Goal: Information Seeking & Learning: Check status

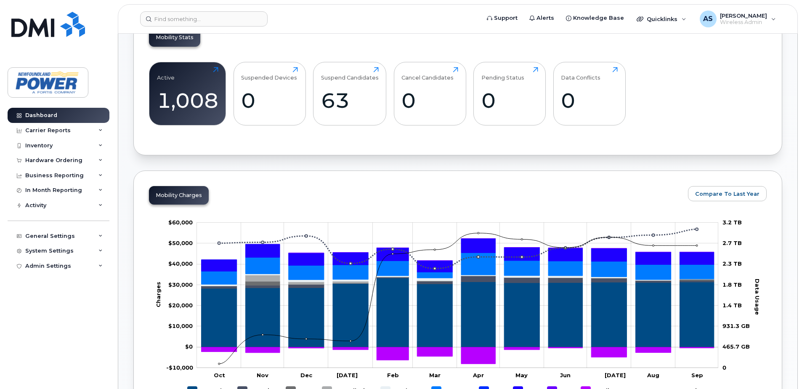
scroll to position [126, 0]
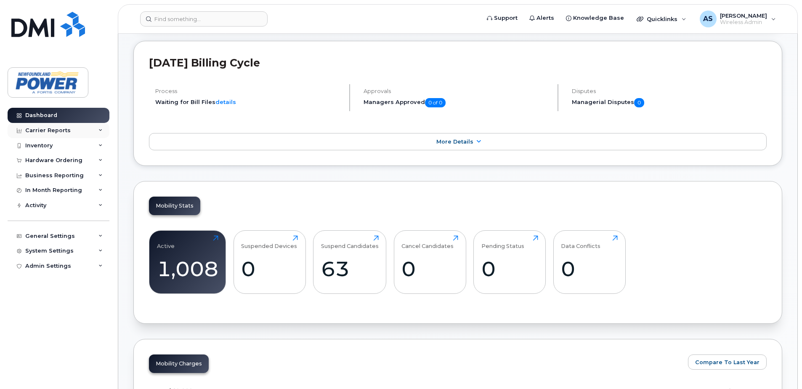
click at [103, 127] on div "Carrier Reports" at bounding box center [59, 130] width 102 height 15
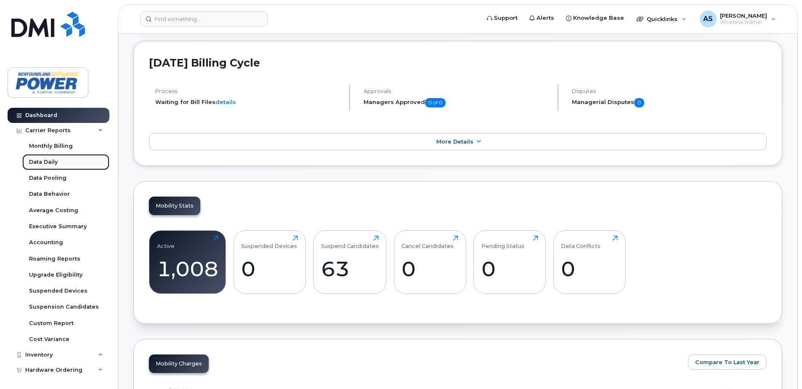
click at [57, 165] on div "Data Daily" at bounding box center [43, 162] width 29 height 8
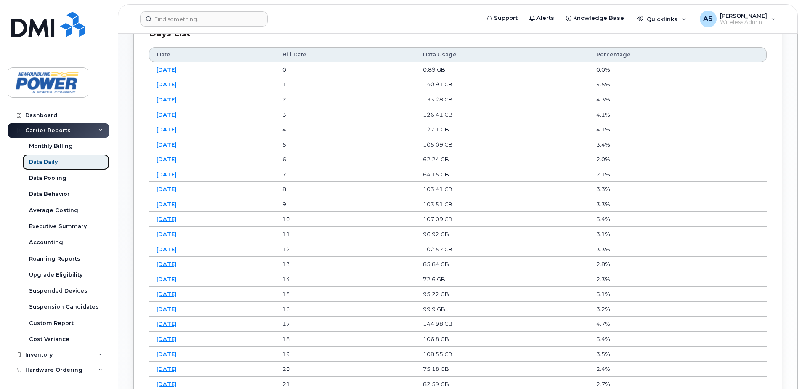
scroll to position [547, 0]
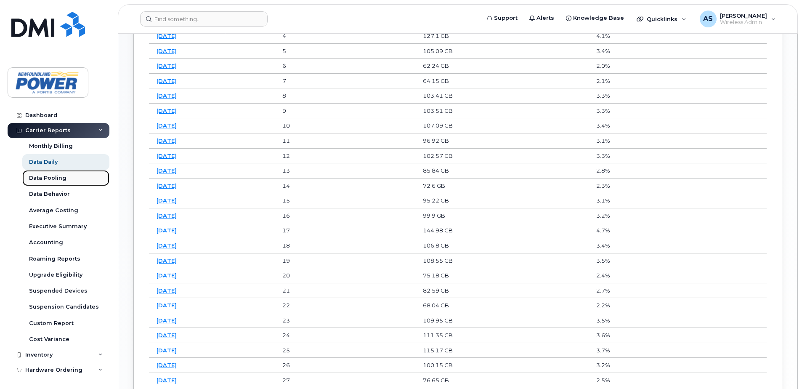
click at [31, 174] on div "Data Pooling" at bounding box center [47, 178] width 37 height 8
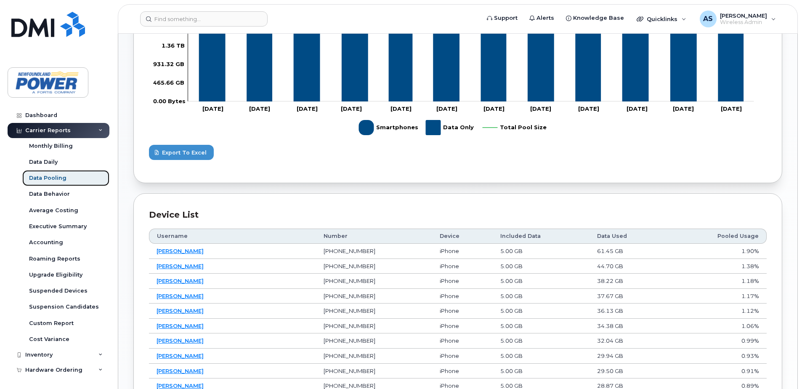
scroll to position [295, 0]
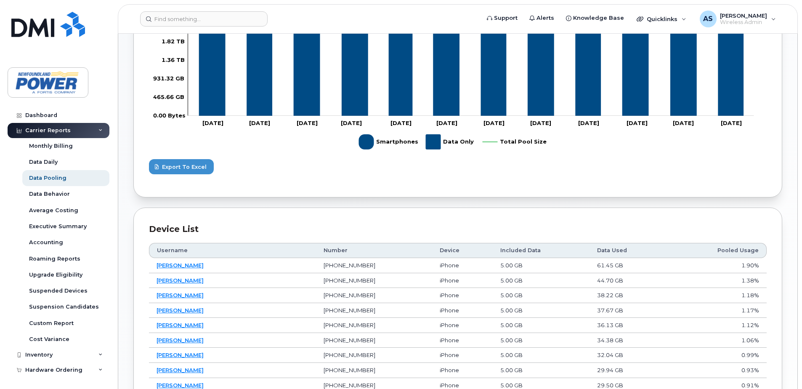
click at [317, 224] on div "Device list" at bounding box center [458, 229] width 618 height 12
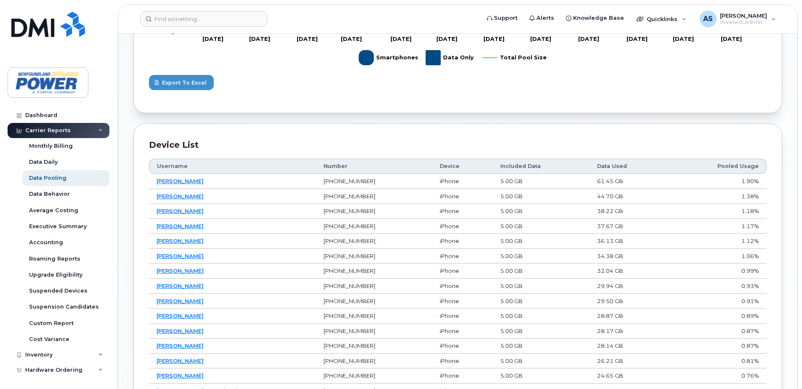
click at [594, 164] on th "Data Used" at bounding box center [629, 166] width 78 height 15
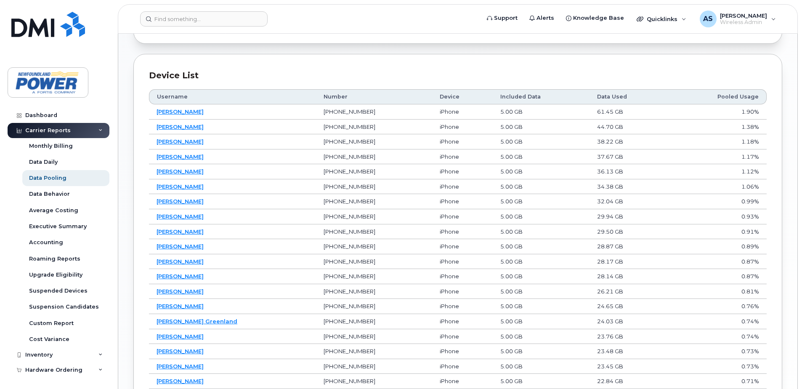
scroll to position [550, 0]
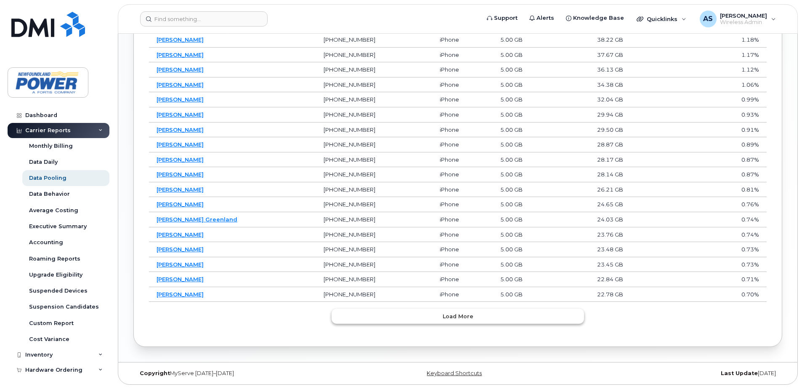
click at [475, 316] on button "Load more" at bounding box center [458, 315] width 252 height 15
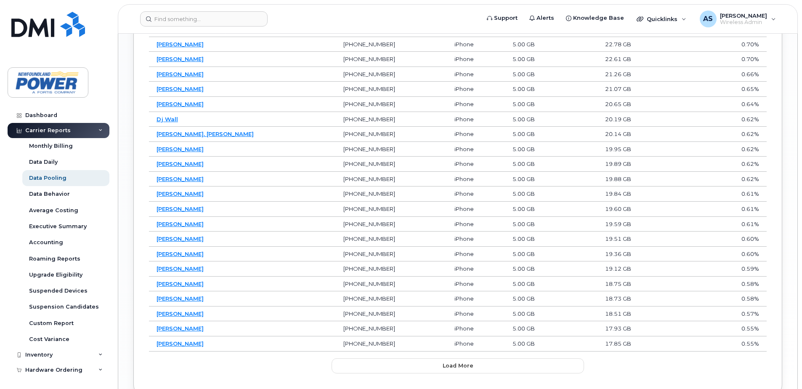
scroll to position [802, 0]
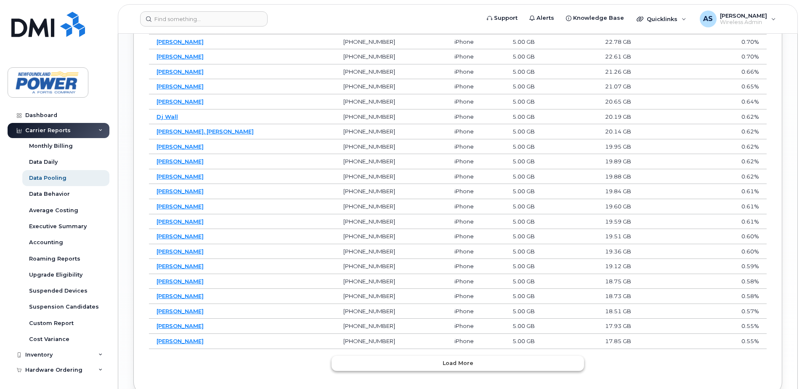
click at [459, 364] on span "Load more" at bounding box center [458, 363] width 31 height 8
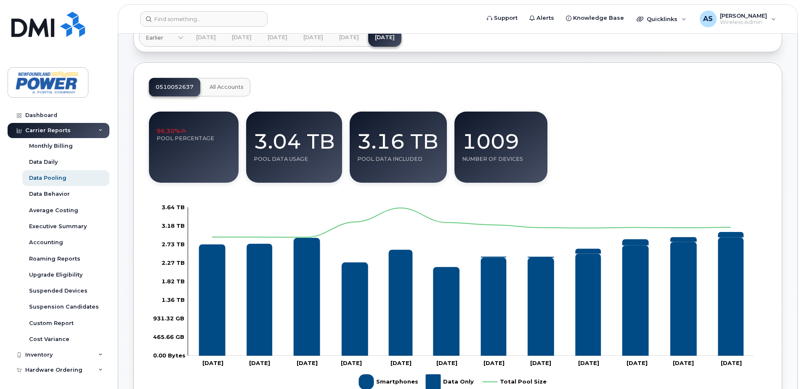
scroll to position [3, 0]
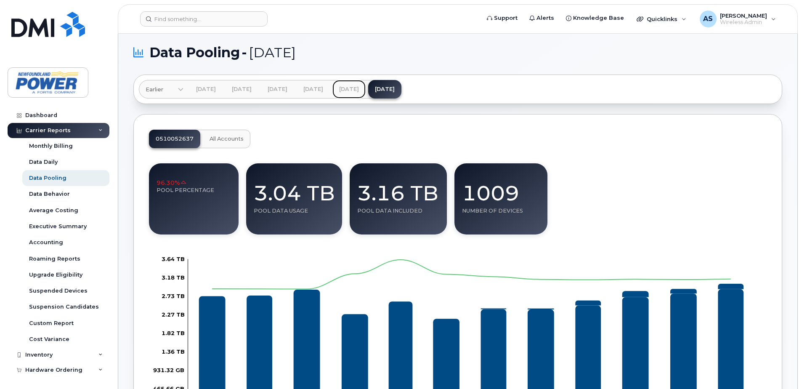
click at [366, 88] on link "[DATE]" at bounding box center [348, 89] width 33 height 19
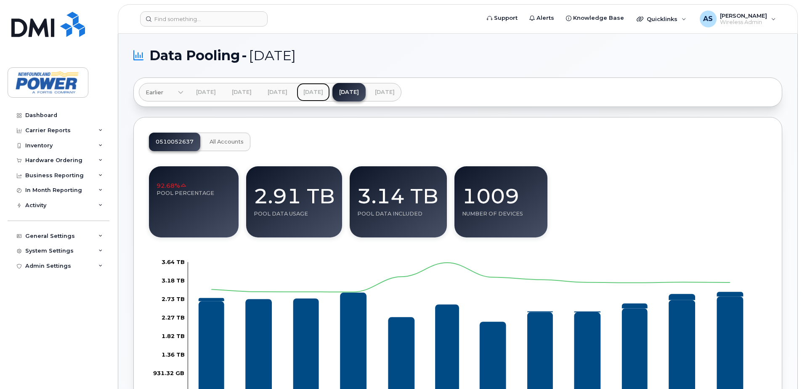
click at [330, 93] on link "[DATE]" at bounding box center [313, 92] width 33 height 19
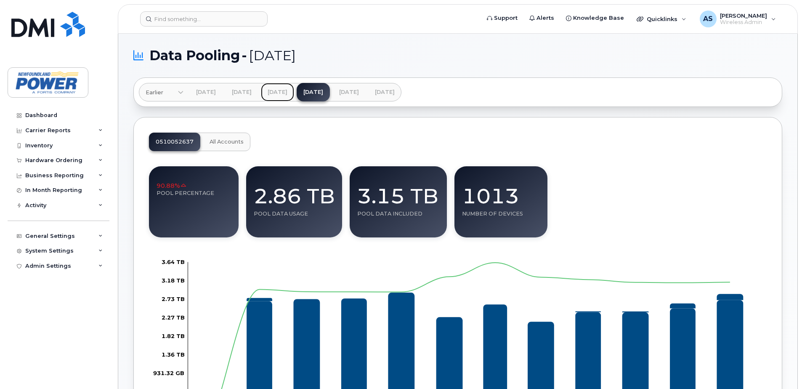
click at [294, 96] on link "[DATE]" at bounding box center [277, 92] width 33 height 19
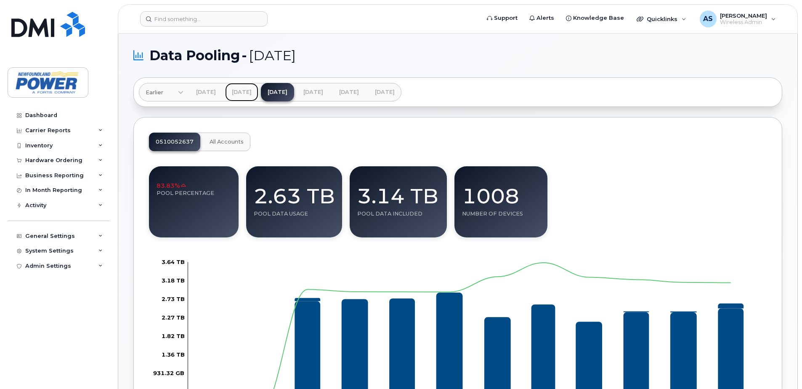
click at [258, 91] on link "[DATE]" at bounding box center [241, 92] width 33 height 19
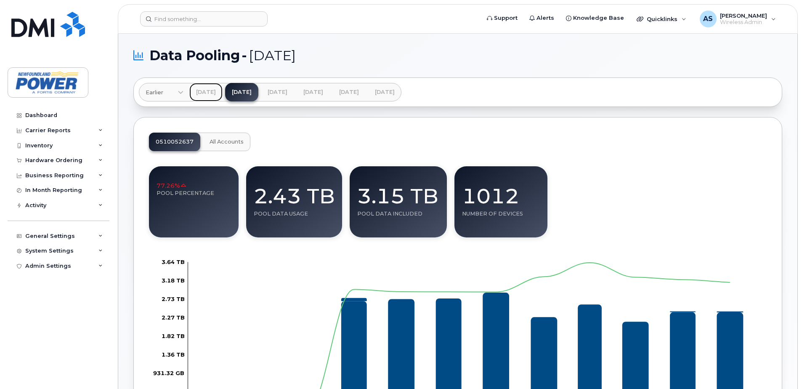
click at [217, 89] on link "[DATE]" at bounding box center [205, 92] width 33 height 19
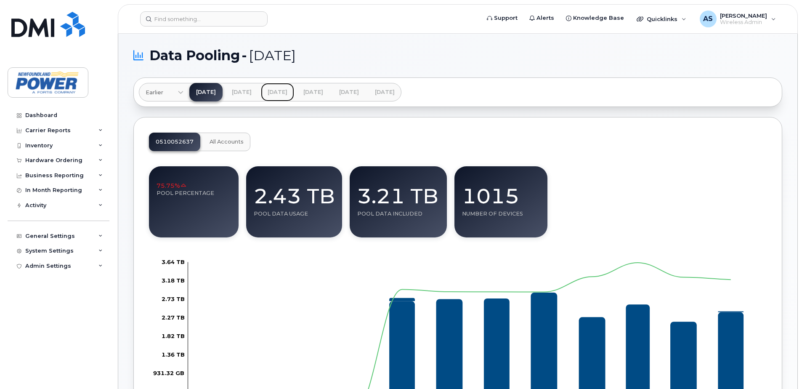
click at [294, 92] on link "[DATE]" at bounding box center [277, 92] width 33 height 19
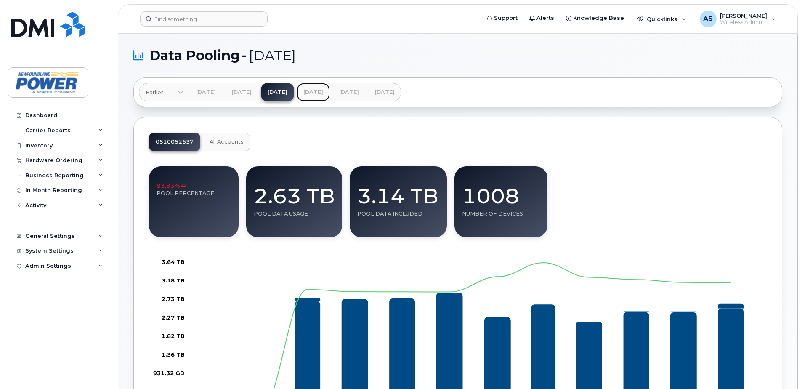
click at [330, 90] on link "[DATE]" at bounding box center [313, 92] width 33 height 19
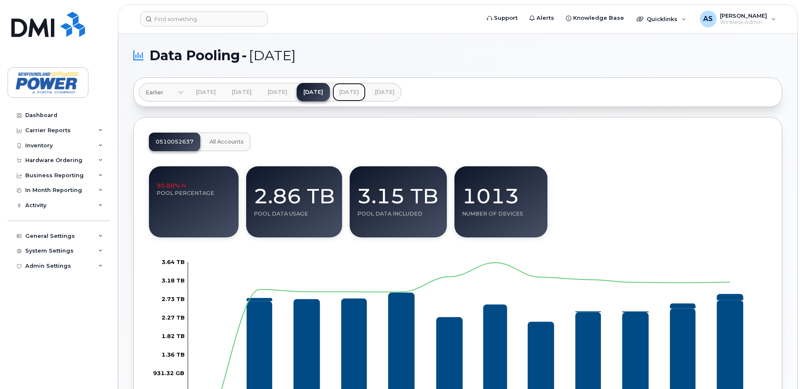
click at [366, 95] on link "[DATE]" at bounding box center [348, 92] width 33 height 19
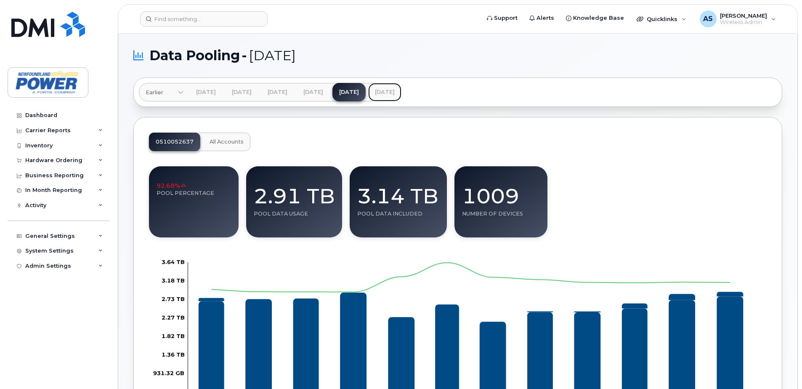
click at [401, 90] on link "[DATE]" at bounding box center [384, 92] width 33 height 19
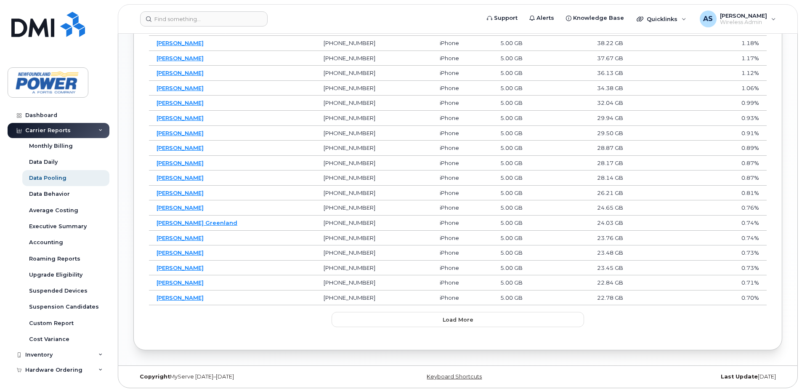
scroll to position [550, 0]
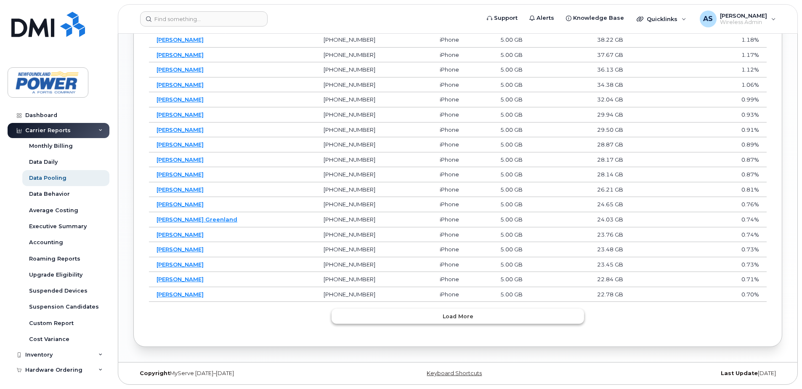
click at [462, 319] on span "Load more" at bounding box center [458, 316] width 31 height 8
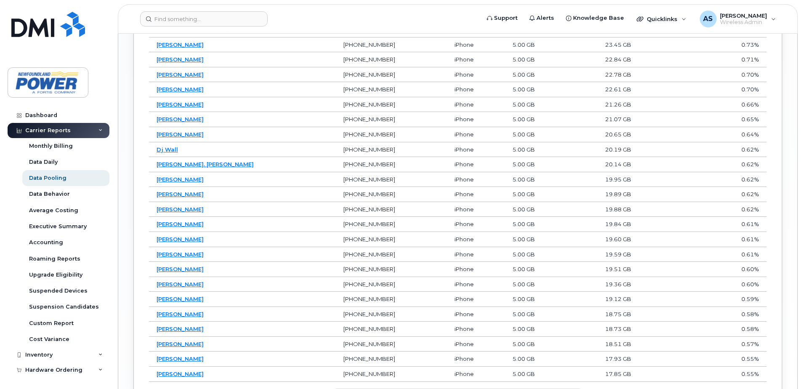
scroll to position [845, 0]
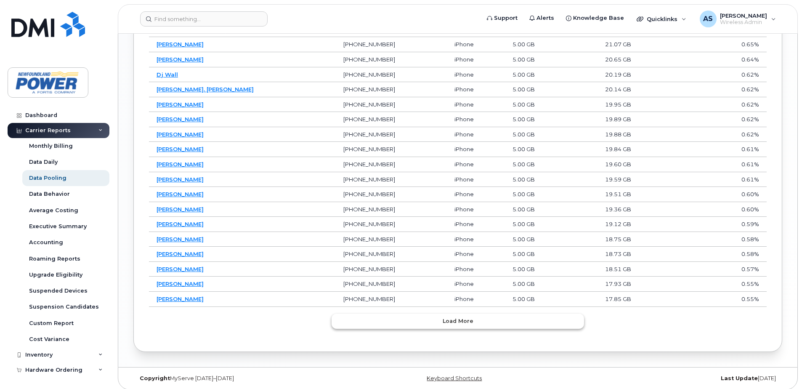
click at [437, 322] on button "Load more" at bounding box center [458, 320] width 252 height 15
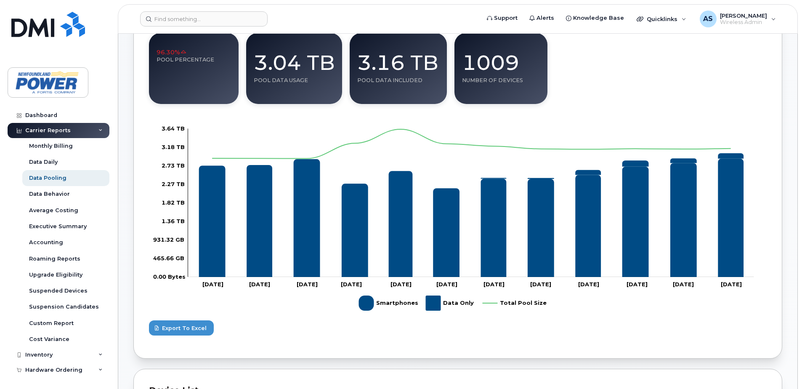
scroll to position [129, 0]
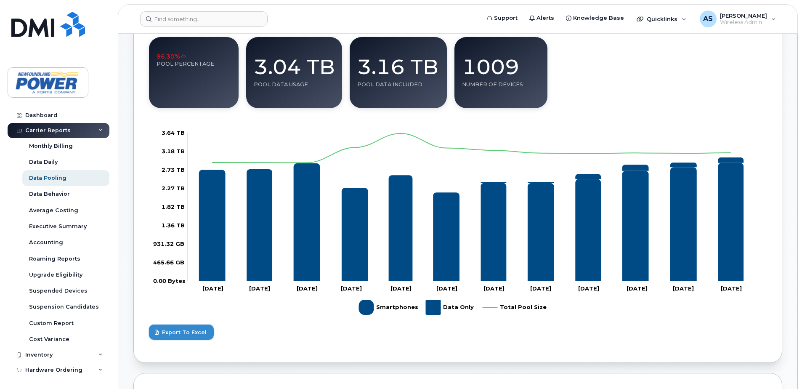
click at [191, 332] on span "Export to Excel" at bounding box center [184, 332] width 45 height 8
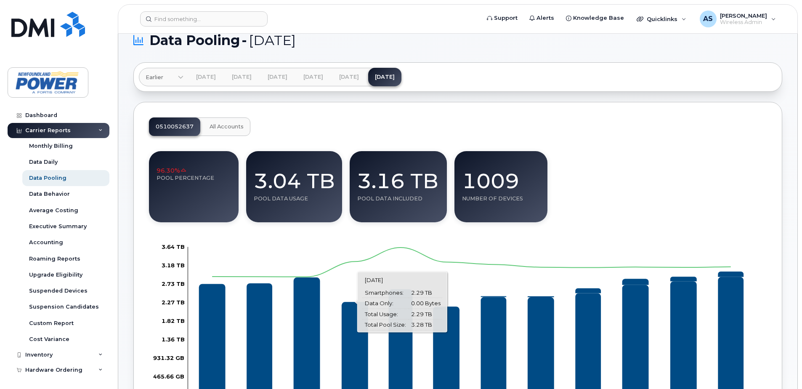
scroll to position [0, 0]
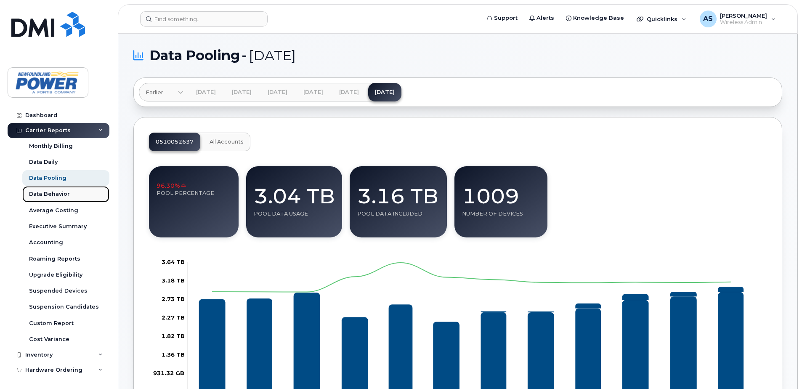
click at [56, 198] on div "Data Behavior" at bounding box center [49, 194] width 41 height 8
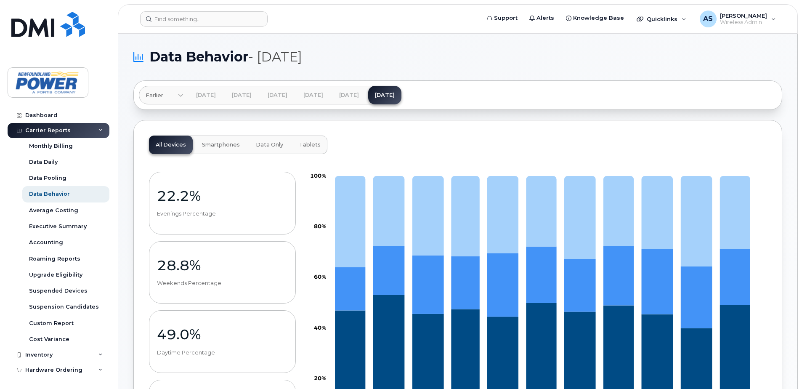
click at [180, 96] on icon at bounding box center [180, 95] width 5 height 5
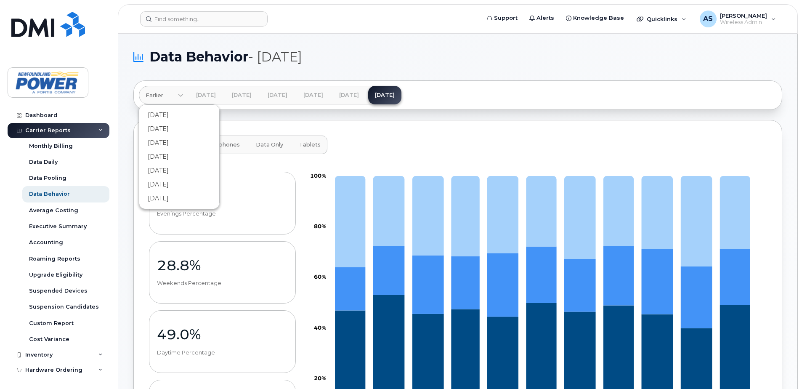
click at [439, 122] on div "All Devices Smartphones Data Only Tablets 22.2% Evenings Percentage 28.8% Weeke…" at bounding box center [457, 316] width 649 height 392
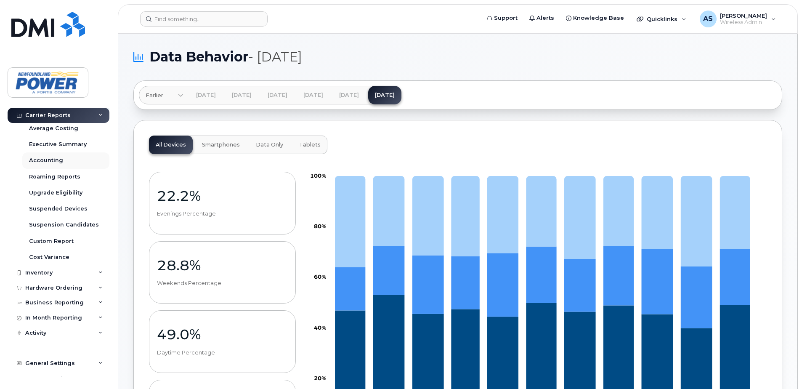
scroll to position [84, 0]
click at [91, 314] on div "In Month Reporting" at bounding box center [59, 315] width 102 height 15
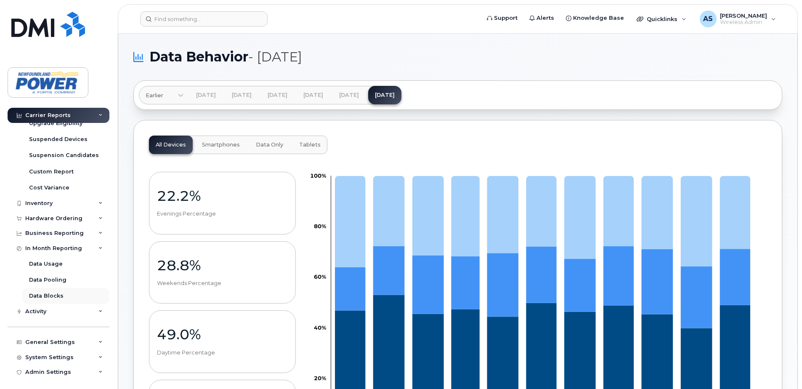
scroll to position [154, 0]
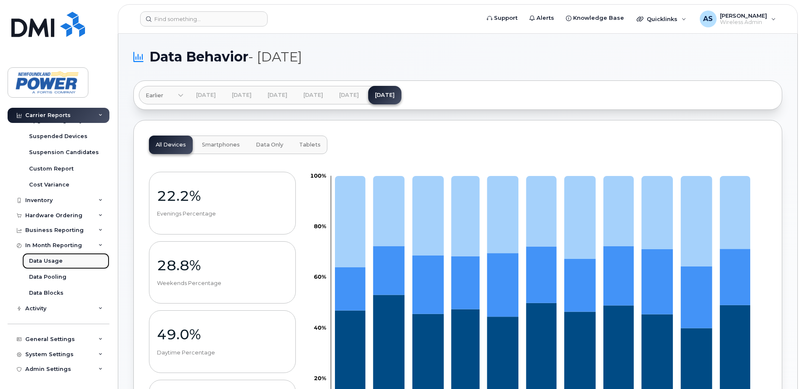
click at [54, 261] on div "Data Usage" at bounding box center [46, 261] width 34 height 8
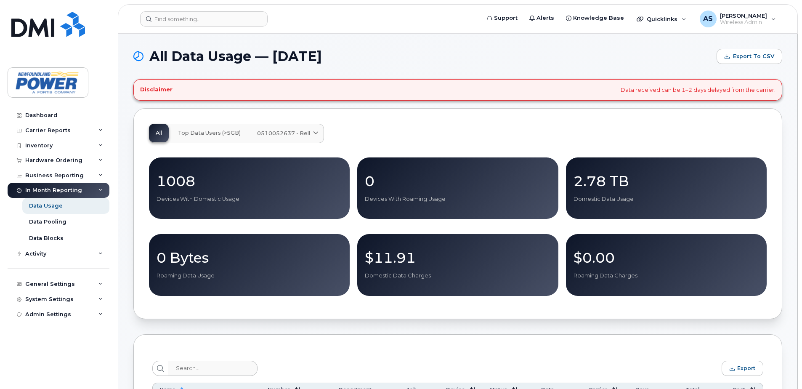
click at [318, 134] on icon at bounding box center [315, 132] width 5 height 5
click at [379, 125] on div "All Top Data Users (>5GB) 0510052637 - Bell Medium Business Data Share Modem 10…" at bounding box center [458, 133] width 618 height 19
click at [61, 142] on div "Inventory" at bounding box center [59, 145] width 102 height 15
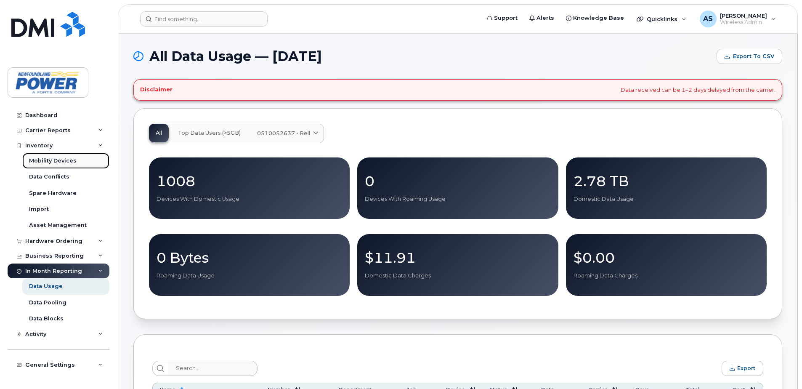
click at [62, 160] on div "Mobility Devices" at bounding box center [53, 161] width 48 height 8
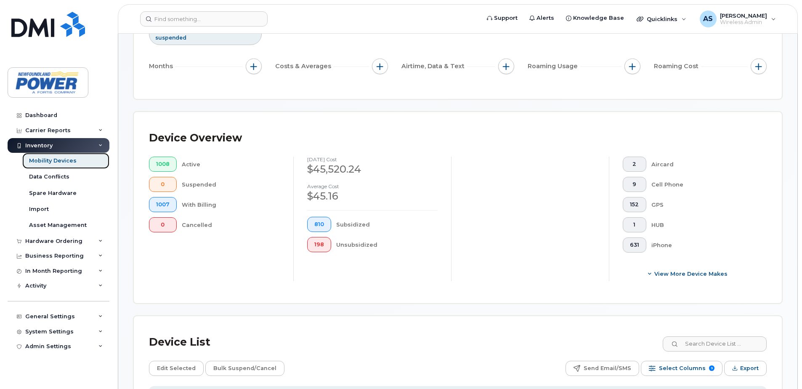
scroll to position [252, 0]
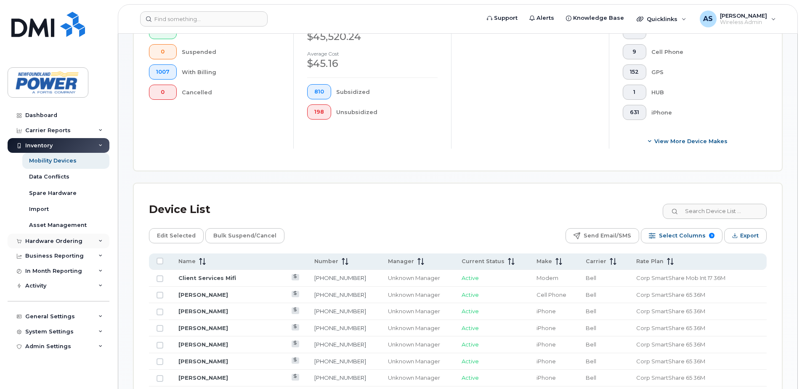
click at [51, 244] on div "Hardware Ordering" at bounding box center [53, 241] width 57 height 7
click at [56, 242] on div "Hardware Ordering" at bounding box center [53, 241] width 57 height 7
click at [64, 256] on div "Business Reporting" at bounding box center [54, 255] width 58 height 7
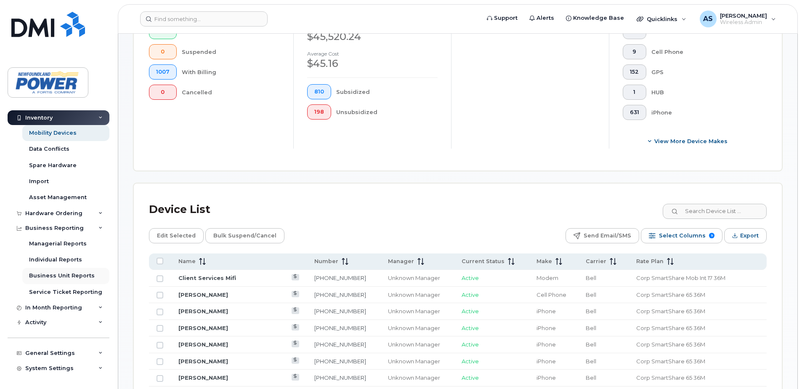
scroll to position [42, 0]
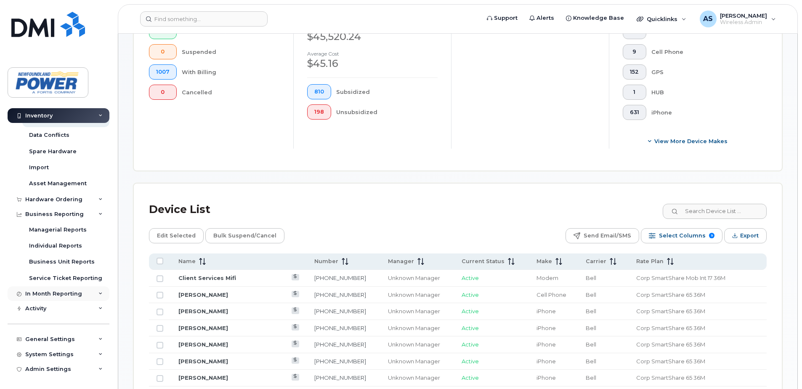
click at [72, 295] on div "In Month Reporting" at bounding box center [53, 293] width 57 height 7
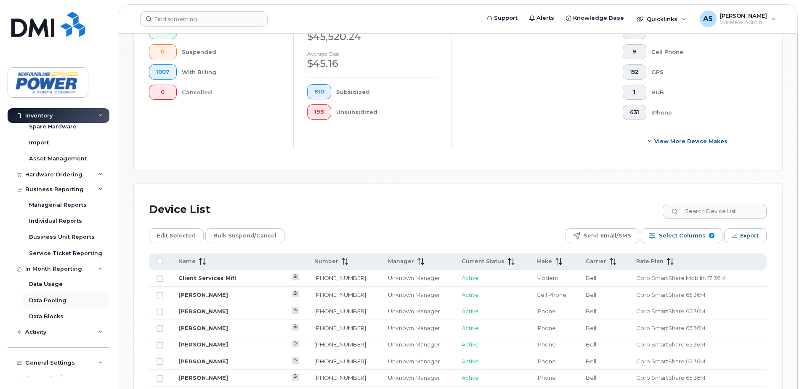
scroll to position [90, 0]
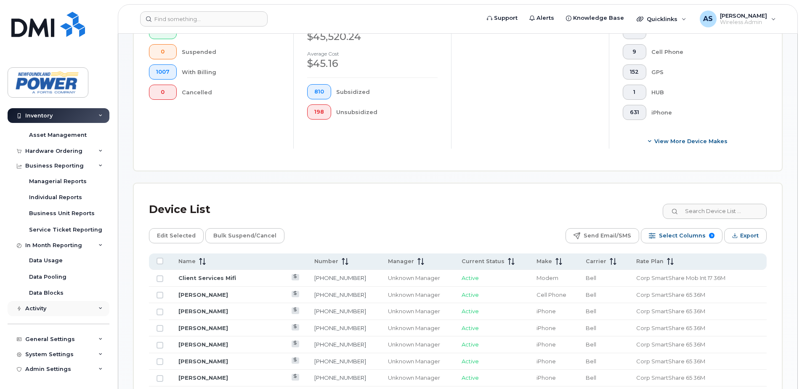
click at [90, 311] on div "Activity" at bounding box center [59, 308] width 102 height 15
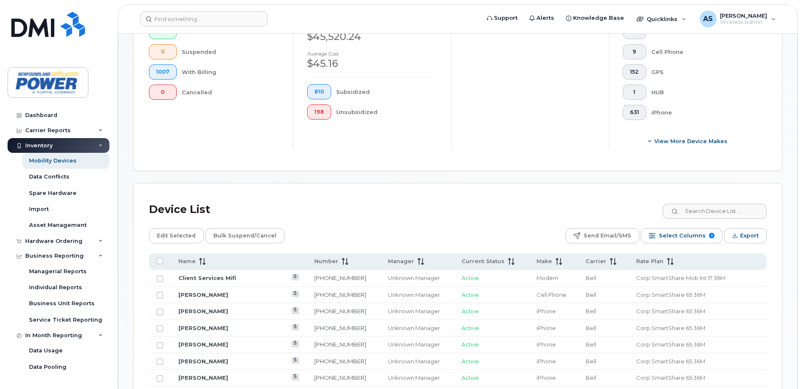
scroll to position [210, 0]
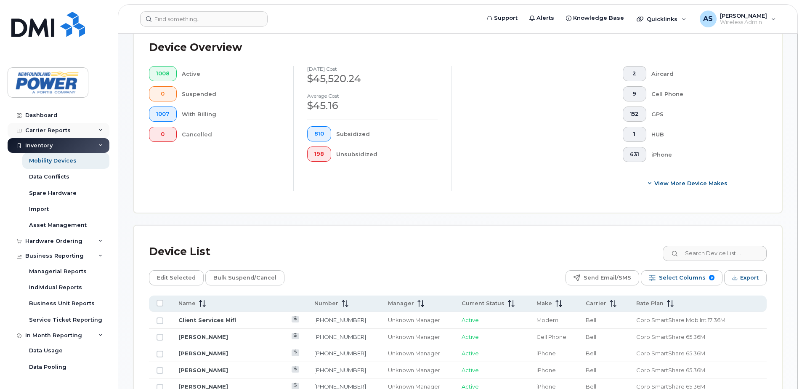
click at [60, 132] on div "Carrier Reports" at bounding box center [47, 130] width 45 height 7
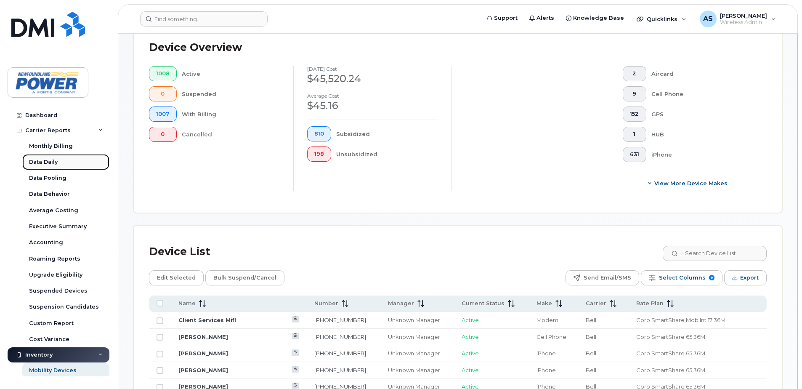
click at [56, 162] on div "Data Daily" at bounding box center [43, 162] width 29 height 8
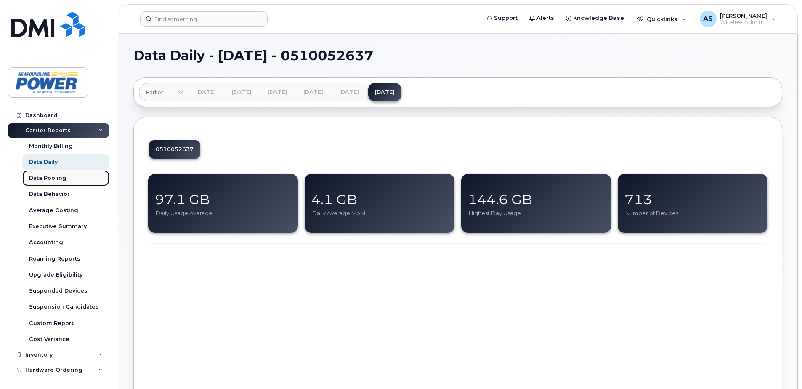
click at [56, 176] on div "Data Pooling" at bounding box center [47, 178] width 37 height 8
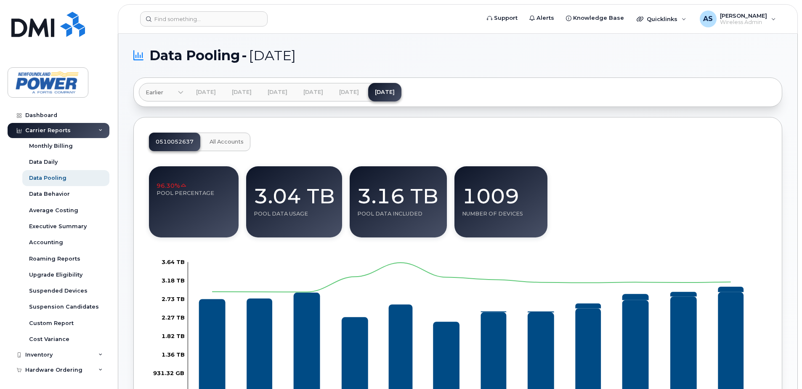
click at [239, 146] on button "All Accounts" at bounding box center [227, 142] width 48 height 19
click at [175, 143] on span "0510052637" at bounding box center [175, 141] width 38 height 7
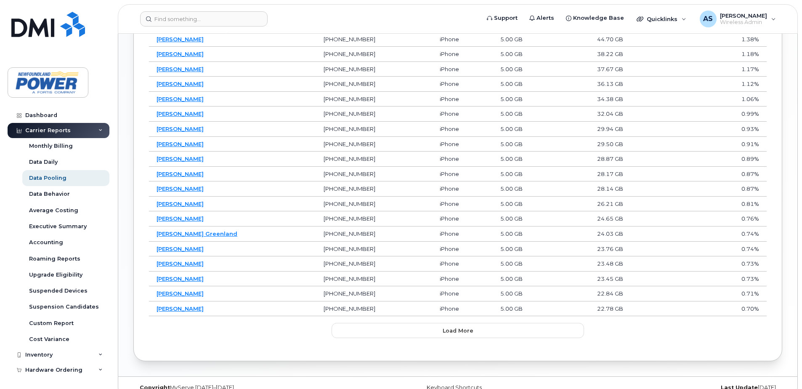
scroll to position [550, 0]
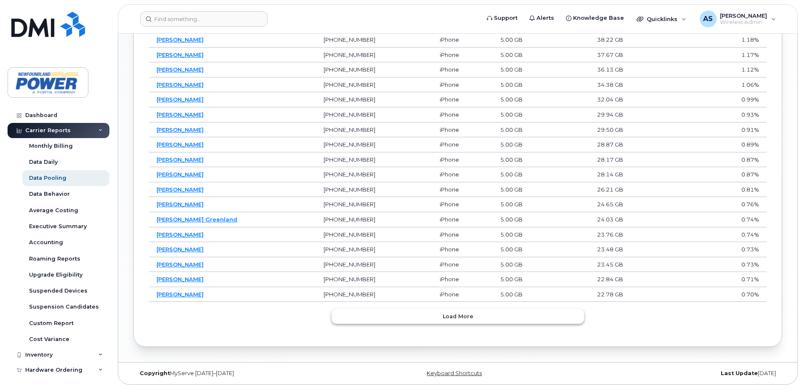
click at [435, 322] on button "Load more" at bounding box center [458, 315] width 252 height 15
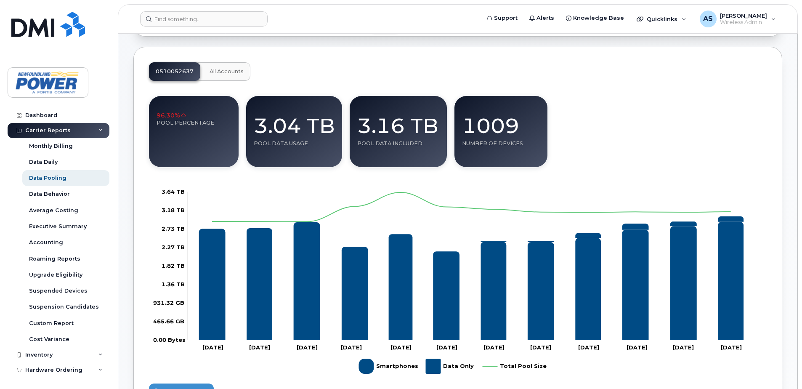
scroll to position [0, 0]
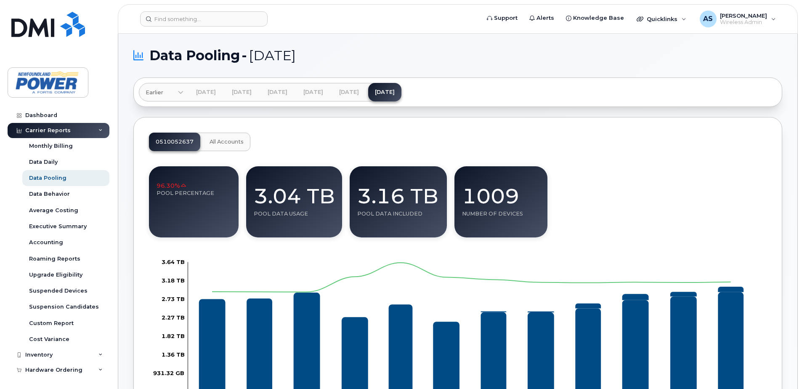
click at [177, 92] on span at bounding box center [181, 93] width 8 height 8
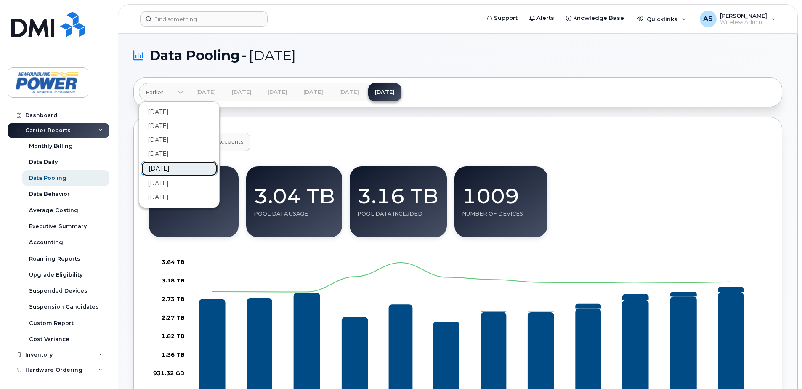
click at [168, 171] on link "Nov 2024" at bounding box center [179, 169] width 77 height 16
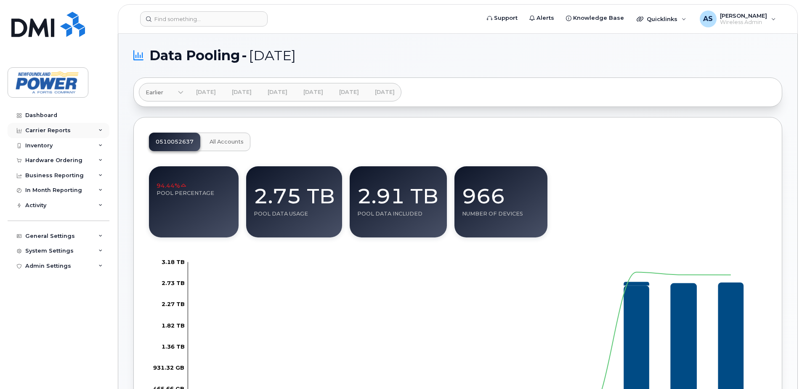
click at [104, 131] on div "Carrier Reports" at bounding box center [59, 130] width 102 height 15
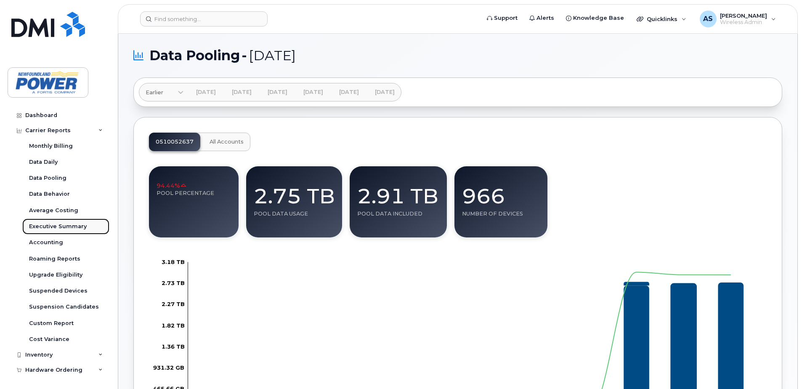
click at [62, 222] on link "Executive Summary" at bounding box center [65, 226] width 87 height 16
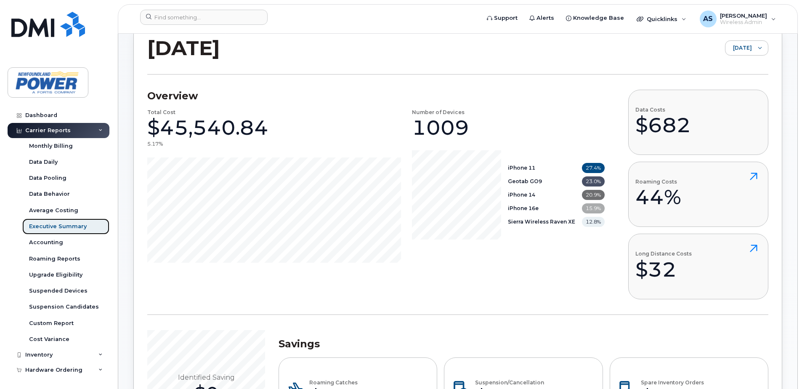
scroll to position [84, 0]
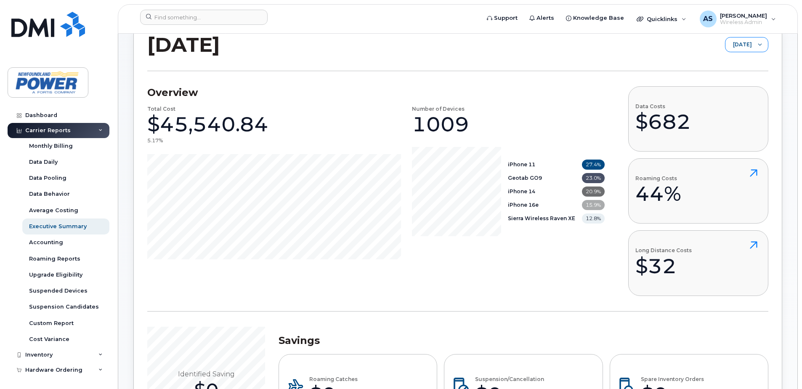
click at [734, 51] on span "[DATE]" at bounding box center [738, 44] width 27 height 15
click at [644, 57] on div "September 2025 September 2025" at bounding box center [457, 51] width 621 height 39
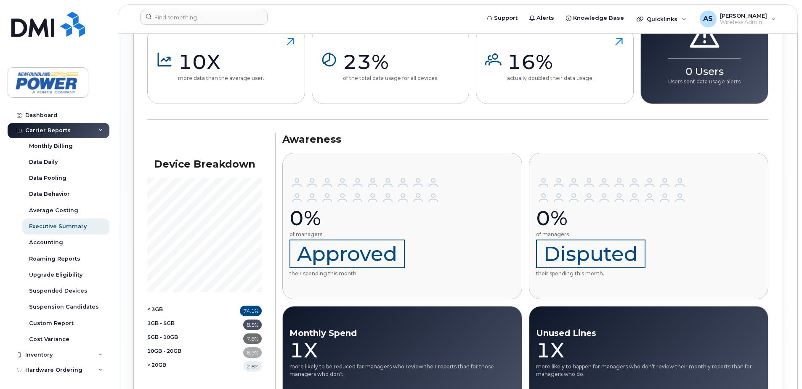
scroll to position [993, 0]
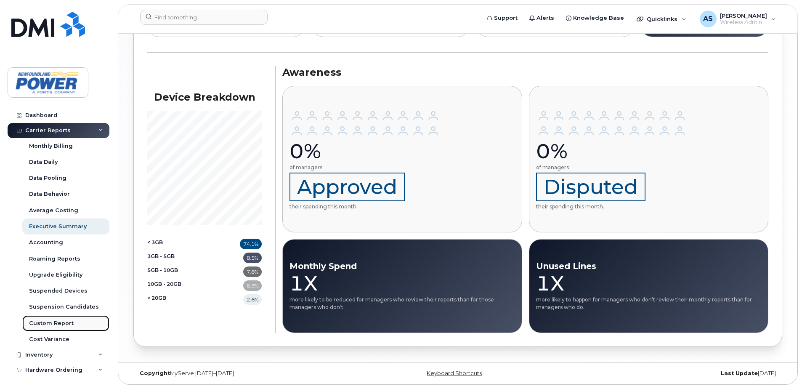
click at [50, 328] on link "Custom Report" at bounding box center [65, 323] width 87 height 16
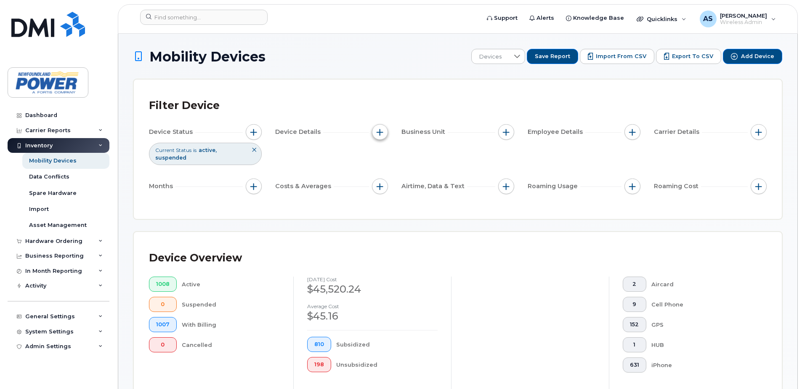
click at [386, 131] on button "button" at bounding box center [380, 132] width 16 height 16
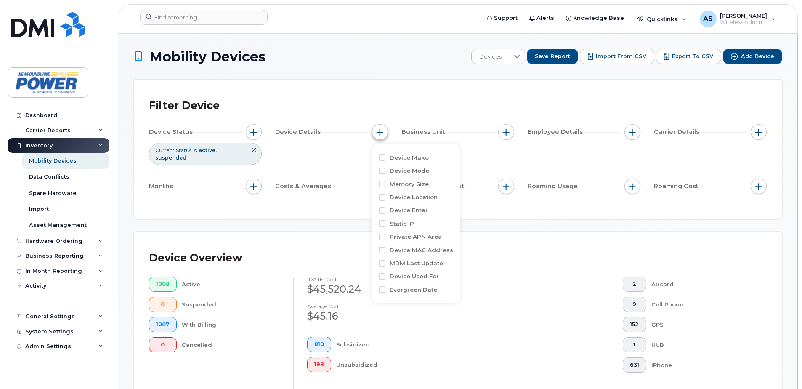
click at [386, 131] on button "button" at bounding box center [380, 132] width 16 height 16
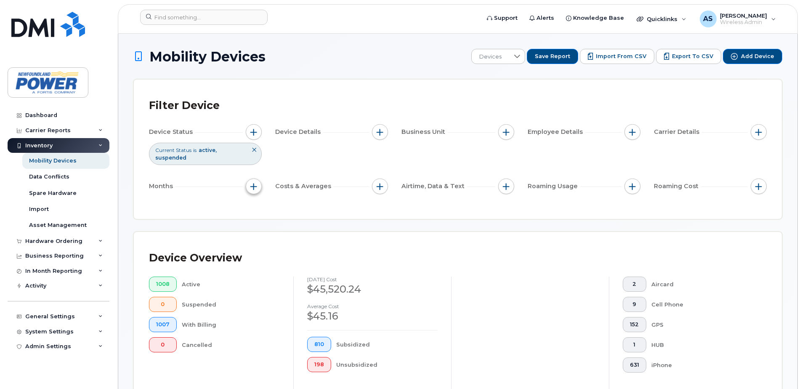
click at [260, 189] on button "button" at bounding box center [254, 186] width 16 height 16
click at [254, 210] on input "Billing Cycle" at bounding box center [255, 211] width 7 height 7
checkbox input "true"
click at [297, 227] on div at bounding box center [292, 227] width 16 height 14
click at [297, 265] on span "custom range" at bounding box center [291, 266] width 41 height 8
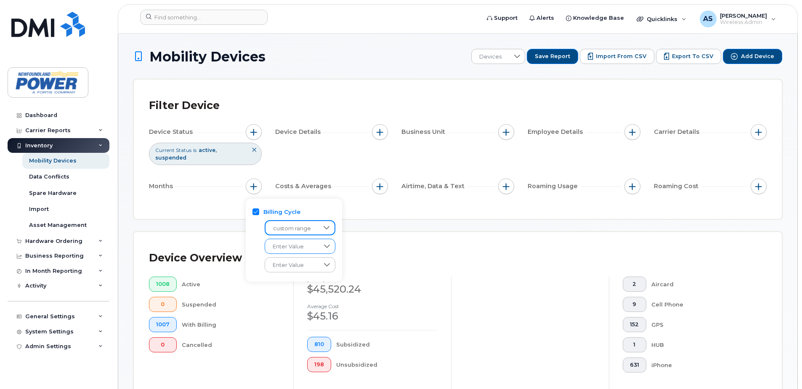
click at [320, 251] on div at bounding box center [327, 246] width 16 height 14
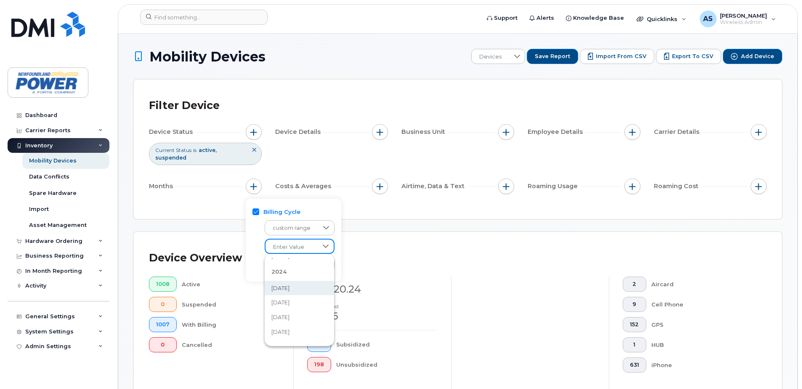
scroll to position [105, 0]
click at [289, 297] on span "[DATE]" at bounding box center [280, 298] width 18 height 8
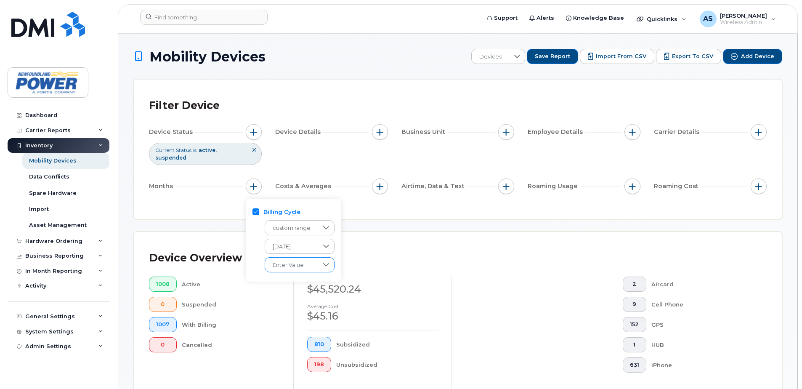
click at [323, 266] on icon at bounding box center [326, 264] width 7 height 7
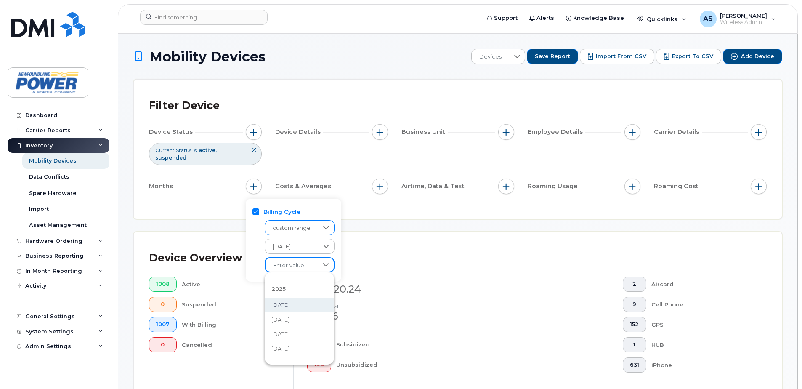
click at [294, 227] on span "custom range" at bounding box center [291, 227] width 53 height 15
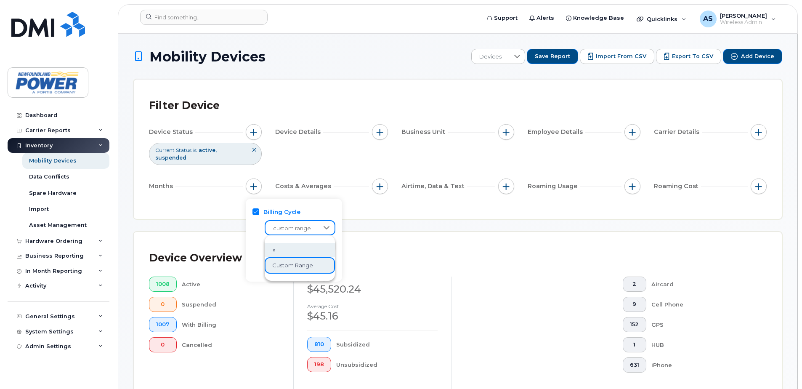
click at [325, 208] on div "Billing Cycle" at bounding box center [293, 212] width 83 height 8
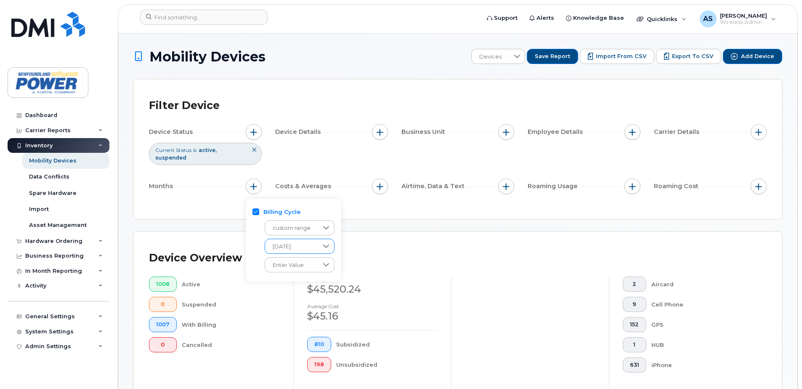
click at [323, 242] on div at bounding box center [326, 246] width 16 height 14
click at [287, 269] on li "2025" at bounding box center [299, 270] width 69 height 18
click at [316, 208] on div "Billing Cycle" at bounding box center [293, 212] width 82 height 8
click at [324, 263] on icon at bounding box center [326, 264] width 6 height 3
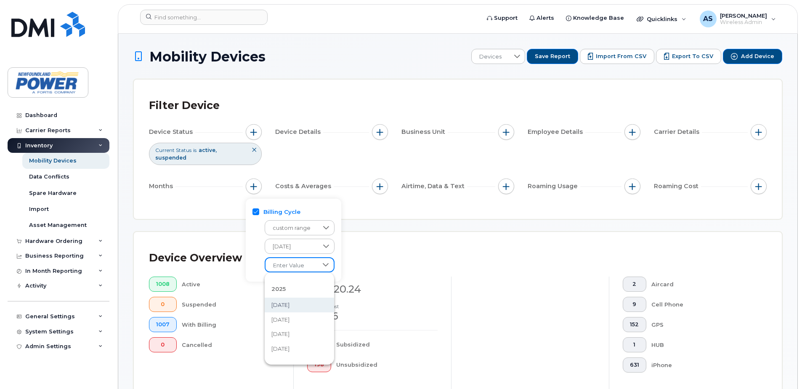
click at [289, 305] on span "[DATE]" at bounding box center [280, 305] width 18 height 8
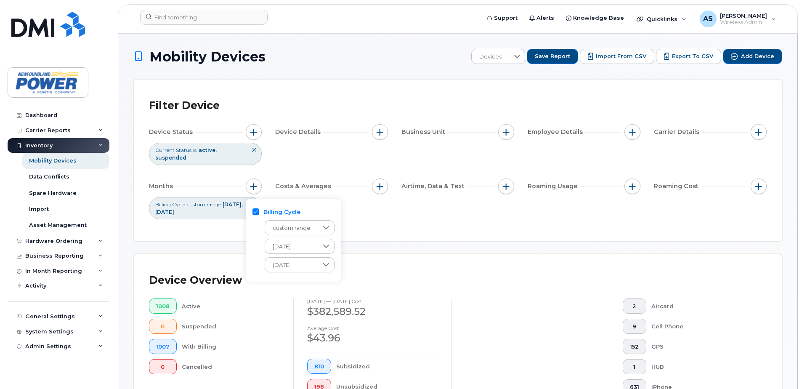
click at [437, 254] on div "Device Overview 1008 Active 0 Suspended 1007 With Billing 0 Cancelled January 2…" at bounding box center [458, 349] width 648 height 191
click at [623, 133] on div "Employee Details" at bounding box center [584, 132] width 113 height 16
click at [629, 131] on span "button" at bounding box center [632, 132] width 7 height 7
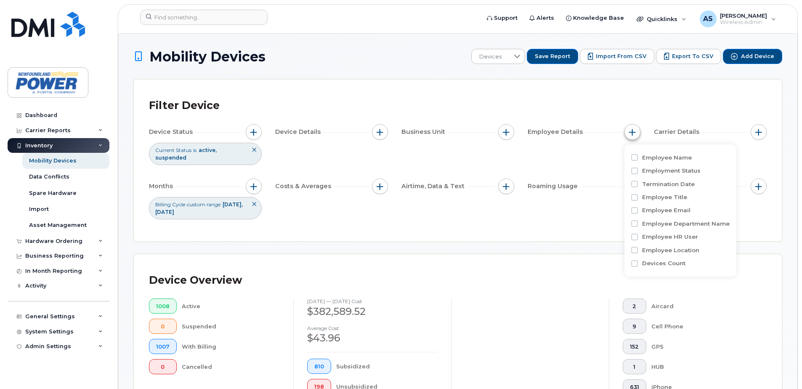
click at [637, 135] on button "button" at bounding box center [632, 132] width 16 height 16
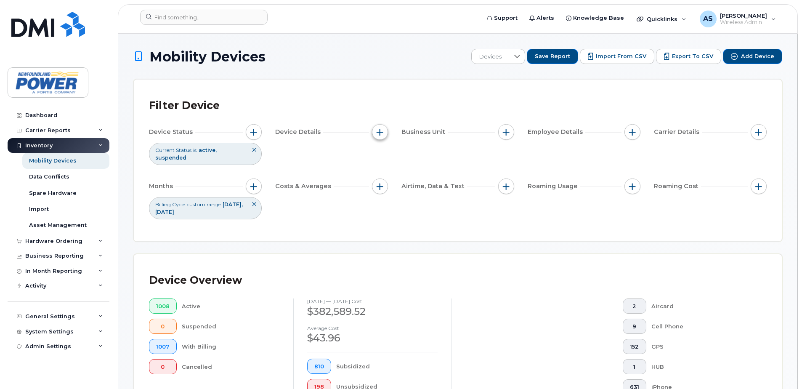
click at [382, 133] on span "button" at bounding box center [380, 132] width 7 height 7
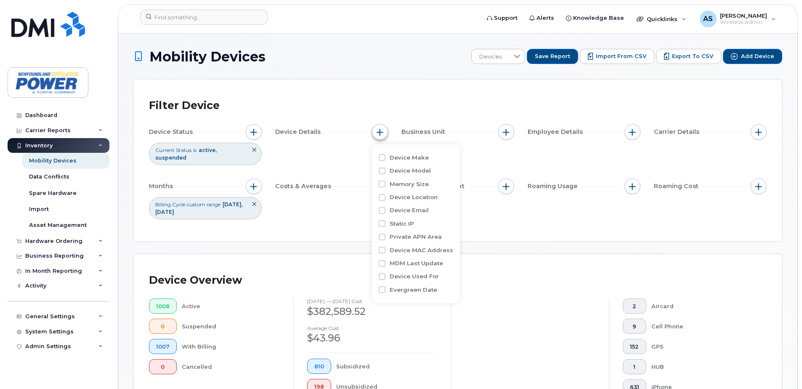
click at [385, 133] on button "button" at bounding box center [380, 132] width 16 height 16
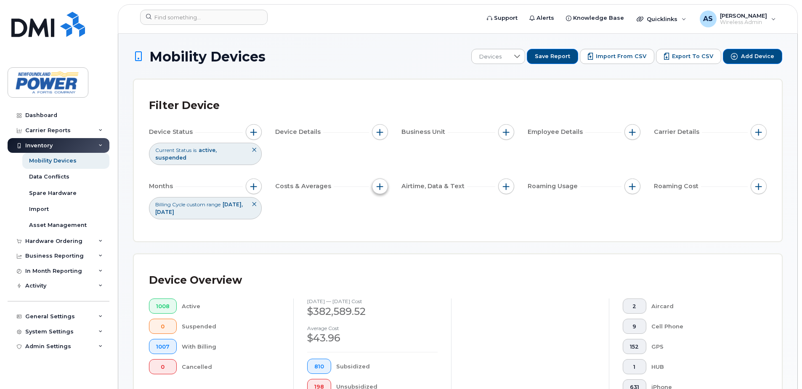
click at [380, 182] on button "button" at bounding box center [380, 186] width 16 height 16
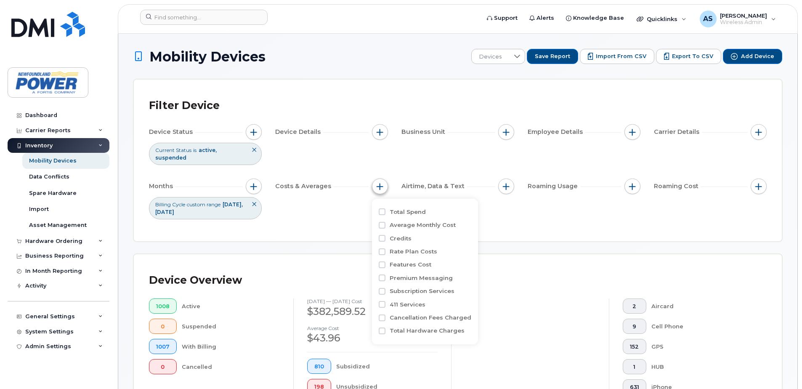
click at [383, 183] on span "button" at bounding box center [380, 186] width 7 height 7
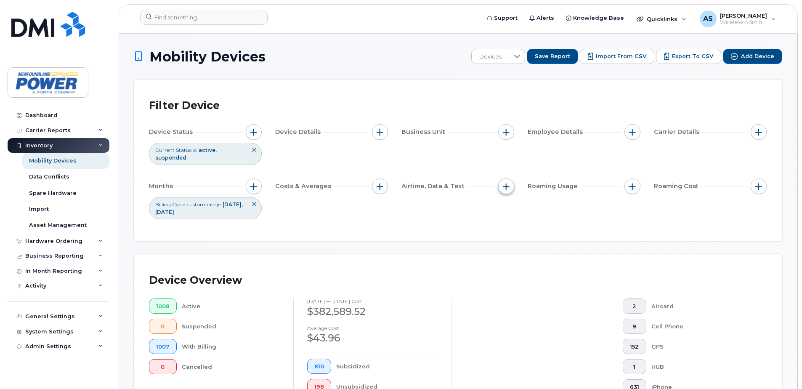
click at [503, 187] on span "button" at bounding box center [506, 186] width 7 height 7
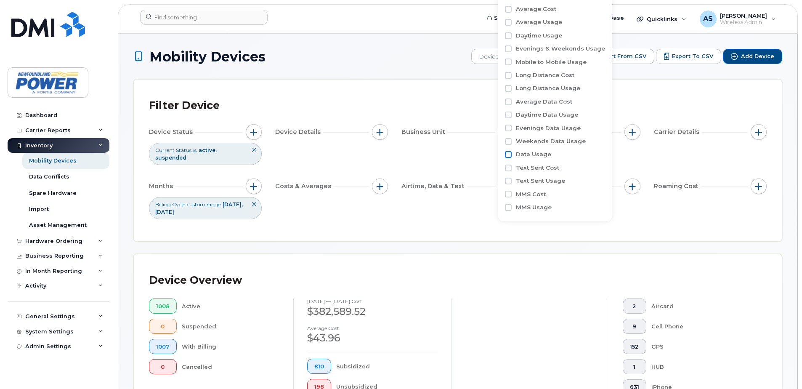
click at [507, 153] on input "Data Usage" at bounding box center [508, 154] width 7 height 7
checkbox input "true"
click at [636, 215] on div "Device Status Current Status is active suspended Device Details Business Unit E…" at bounding box center [458, 171] width 618 height 95
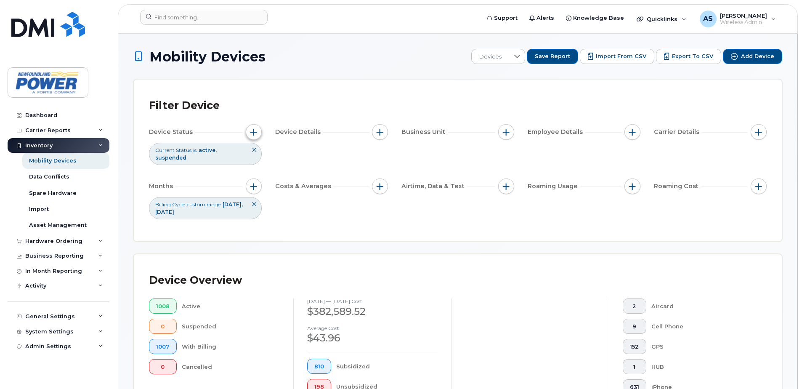
click at [251, 133] on span "button" at bounding box center [253, 132] width 7 height 7
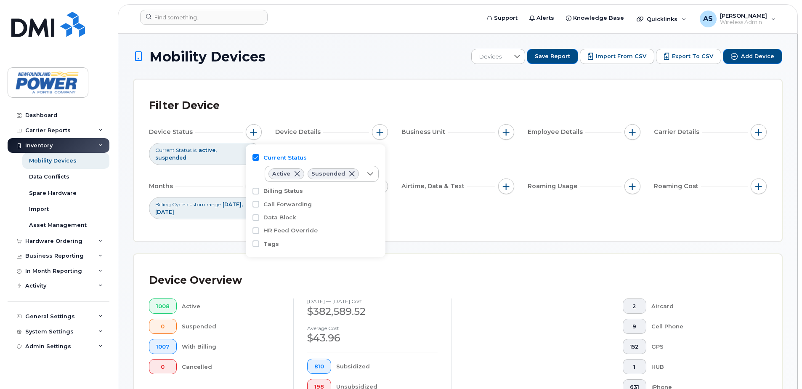
drag, startPoint x: 453, startPoint y: 214, endPoint x: 434, endPoint y: 186, distance: 34.2
click at [453, 213] on div "Device Status Current Status is active suspended Device Details Business Unit E…" at bounding box center [458, 171] width 618 height 95
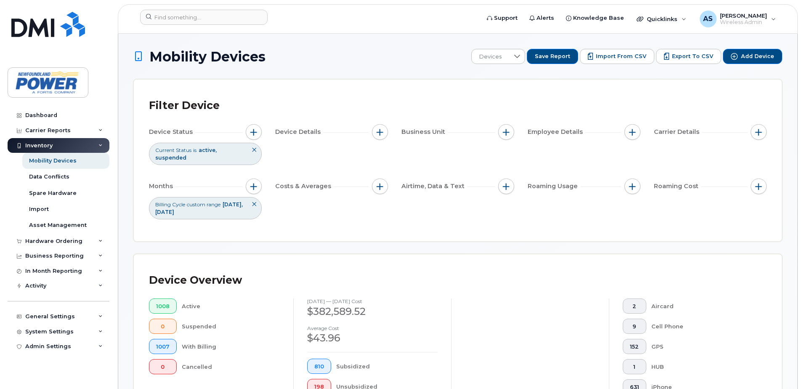
click at [323, 132] on div "Device Details" at bounding box center [299, 131] width 48 height 9
click at [392, 130] on div "Device Status Current Status is active suspended Device Details Business Unit E…" at bounding box center [458, 171] width 618 height 95
click at [323, 132] on div "Device Details" at bounding box center [299, 131] width 48 height 9
click at [378, 130] on span "button" at bounding box center [380, 132] width 7 height 7
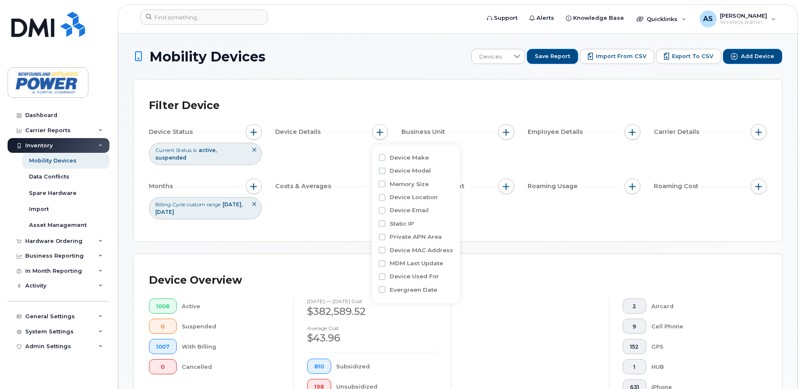
drag, startPoint x: 525, startPoint y: 244, endPoint x: 584, endPoint y: 170, distance: 94.9
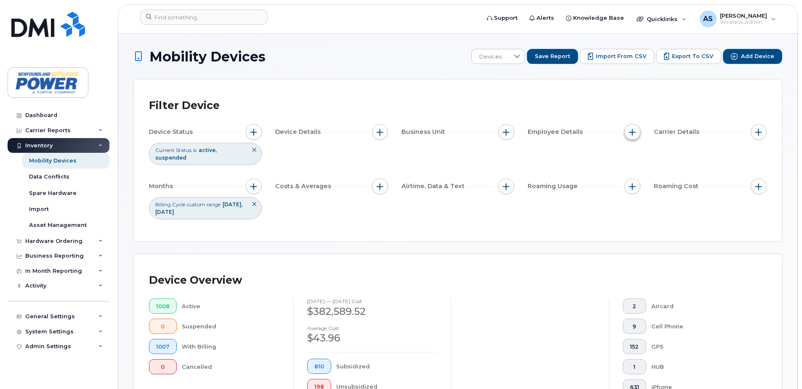
click at [635, 129] on span "button" at bounding box center [632, 132] width 7 height 7
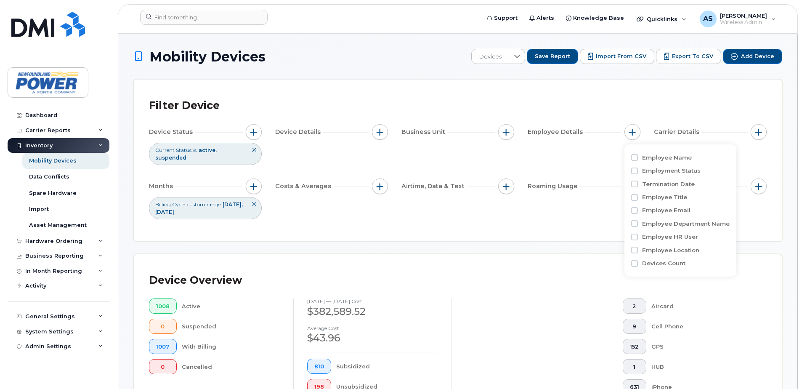
click at [640, 158] on div "Employee Name" at bounding box center [680, 158] width 98 height 8
click at [637, 158] on input "Employee Name" at bounding box center [634, 157] width 7 height 7
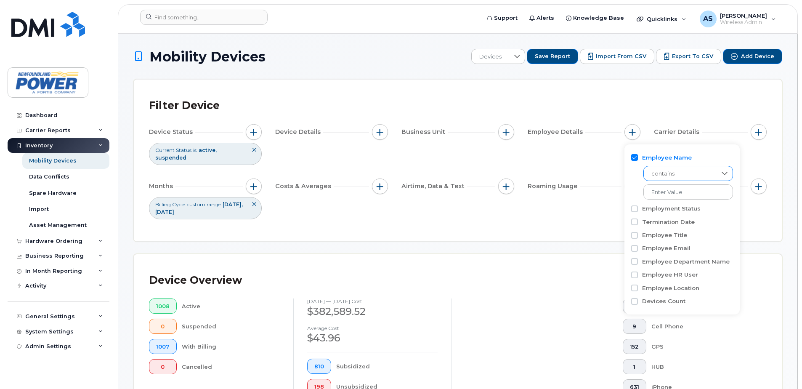
click at [681, 167] on span "contains" at bounding box center [680, 173] width 73 height 15
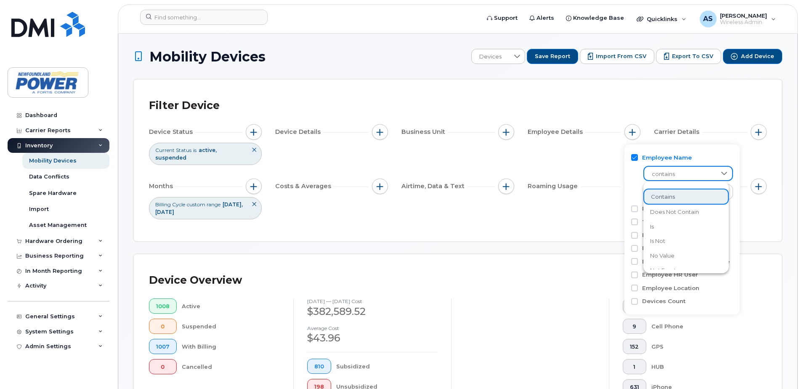
scroll to position [11, 0]
click at [674, 210] on li "is" at bounding box center [685, 215] width 85 height 15
click at [671, 196] on input at bounding box center [688, 191] width 90 height 15
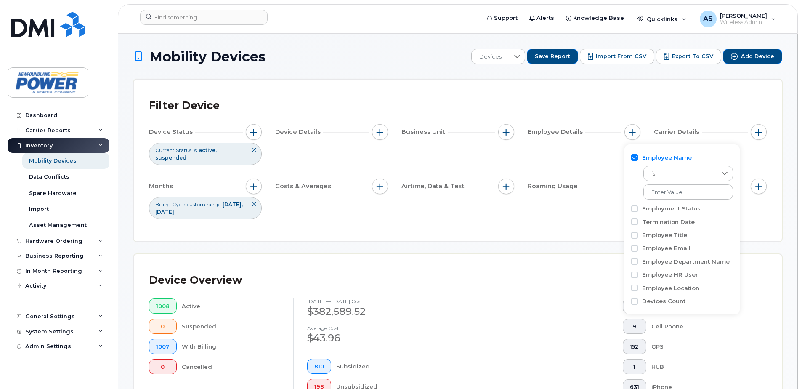
click at [632, 158] on input "Employee Name" at bounding box center [634, 157] width 7 height 7
checkbox input "false"
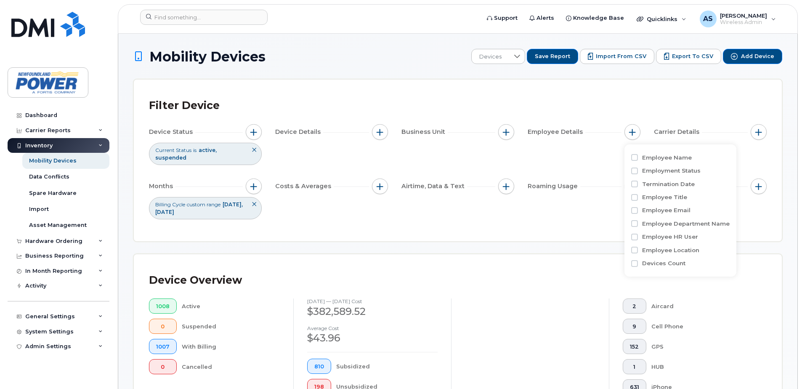
click at [657, 106] on div "Filter Device" at bounding box center [458, 106] width 618 height 22
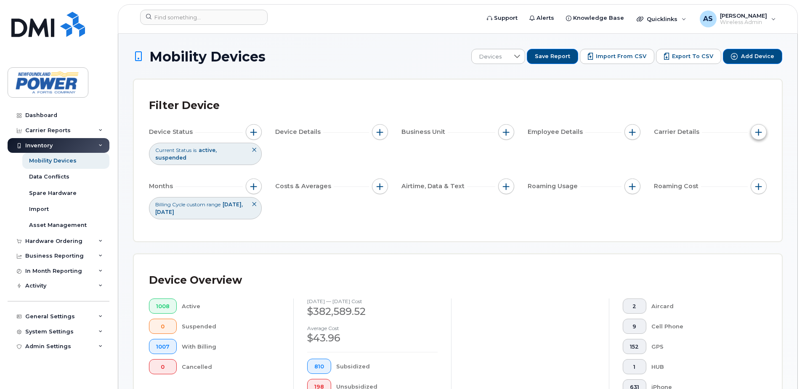
click at [757, 128] on button "button" at bounding box center [759, 132] width 16 height 16
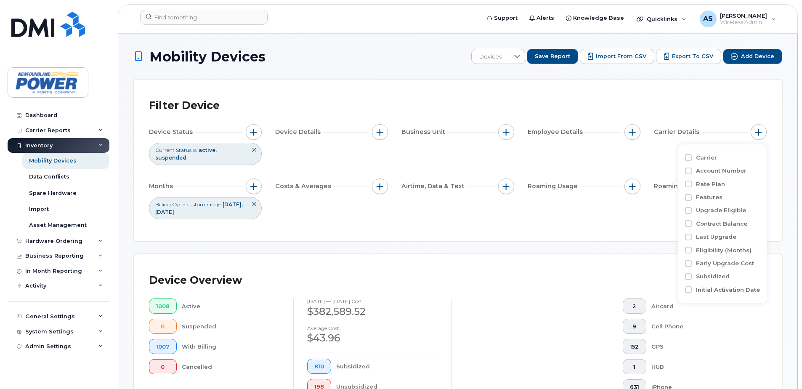
scroll to position [42, 0]
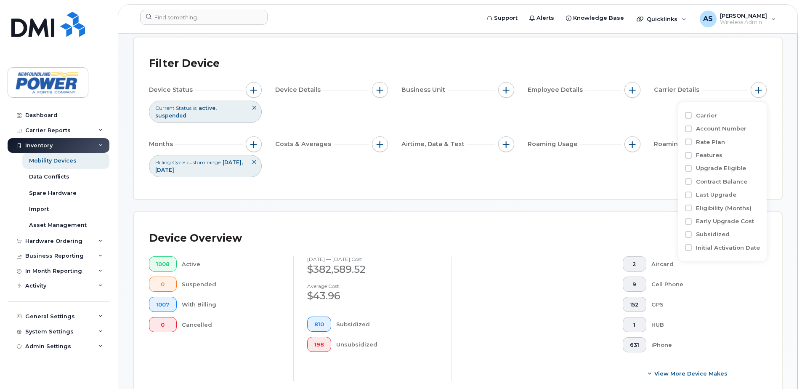
click at [762, 50] on div "Filter Device Device Status Current Status is active suspended Device Details B…" at bounding box center [458, 118] width 648 height 162
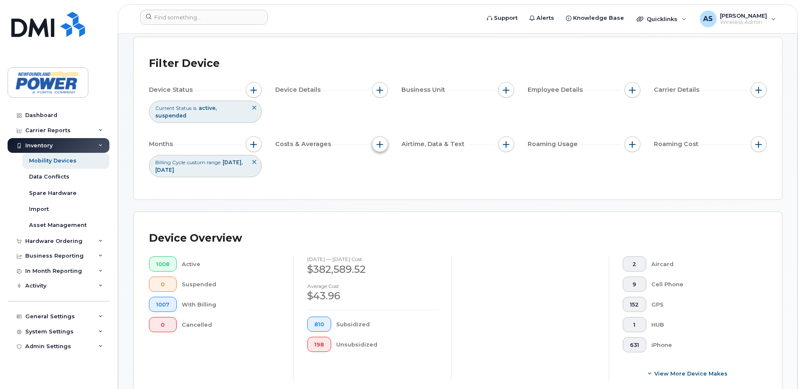
click at [378, 143] on span "button" at bounding box center [380, 144] width 7 height 7
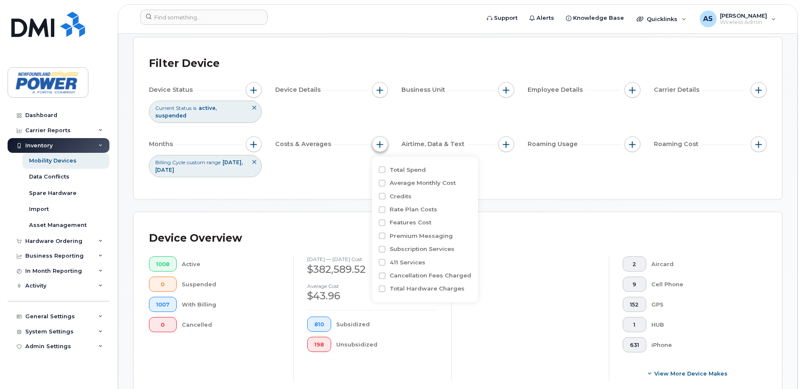
click at [378, 143] on span "button" at bounding box center [380, 144] width 7 height 7
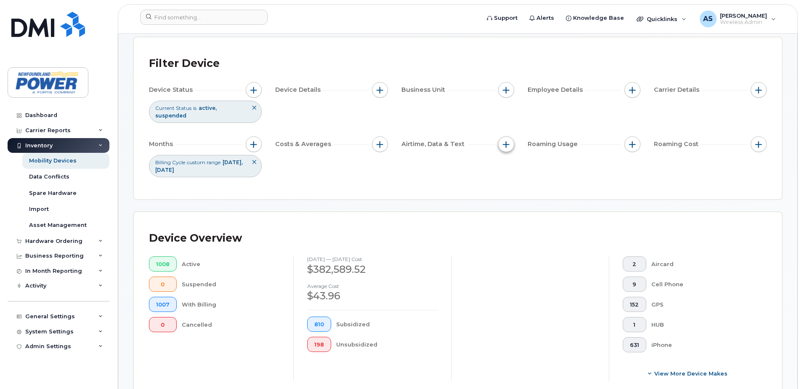
click at [510, 141] on button "button" at bounding box center [506, 144] width 16 height 16
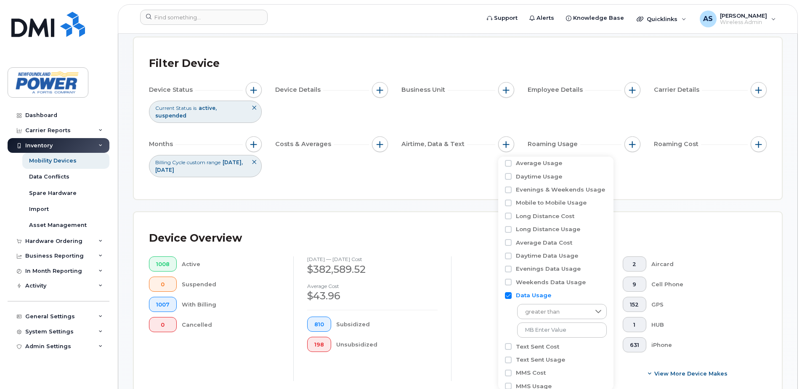
scroll to position [29, 0]
click at [692, 186] on div "Filter Device Device Status Current Status is active suspended Device Details B…" at bounding box center [458, 118] width 648 height 162
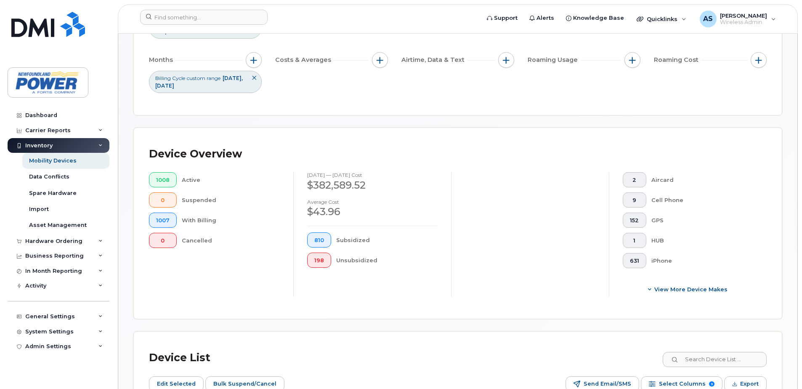
scroll to position [0, 0]
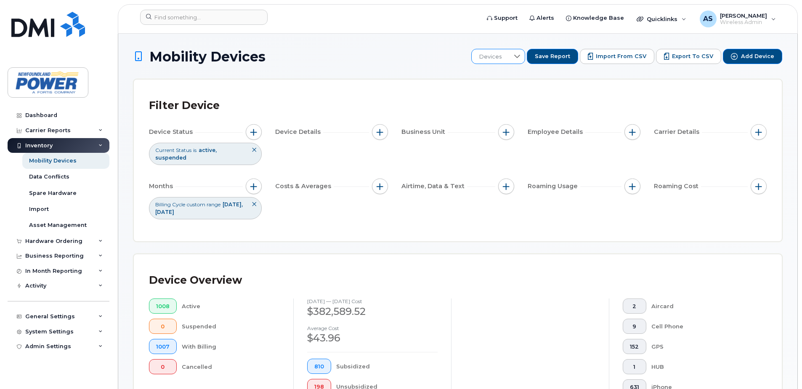
click at [525, 58] on div at bounding box center [517, 56] width 16 height 14
click at [508, 83] on input "text" at bounding box center [528, 79] width 82 height 15
type input "t"
type input "709"
click at [509, 57] on span "Devices" at bounding box center [490, 56] width 37 height 15
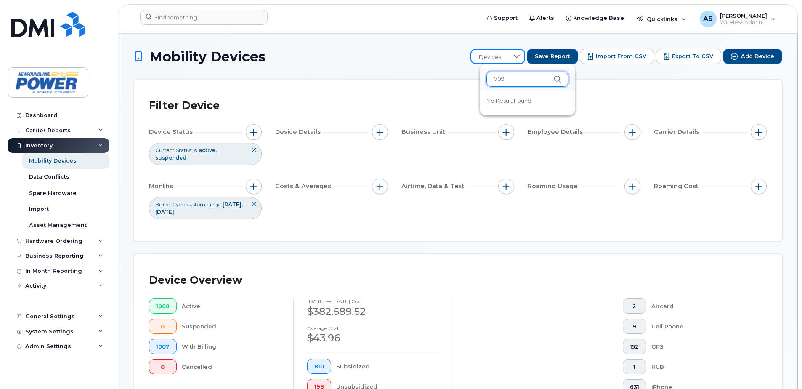
click at [516, 77] on input "709" at bounding box center [527, 79] width 82 height 15
type input "709-683"
click at [509, 59] on span "Devices" at bounding box center [489, 57] width 37 height 15
click at [509, 58] on span "Devices" at bounding box center [489, 57] width 37 height 15
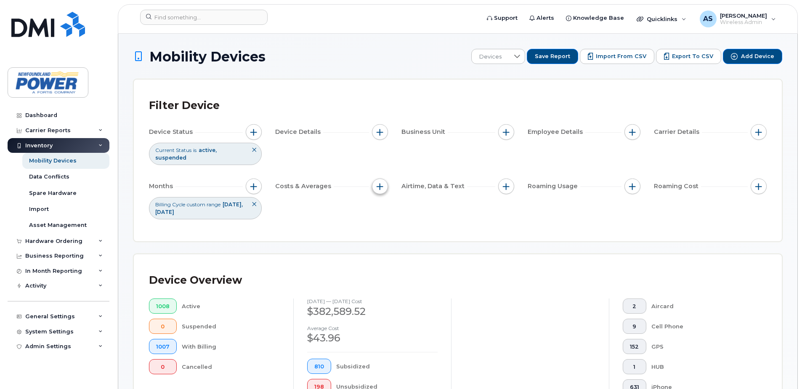
click at [385, 188] on button "button" at bounding box center [380, 186] width 16 height 16
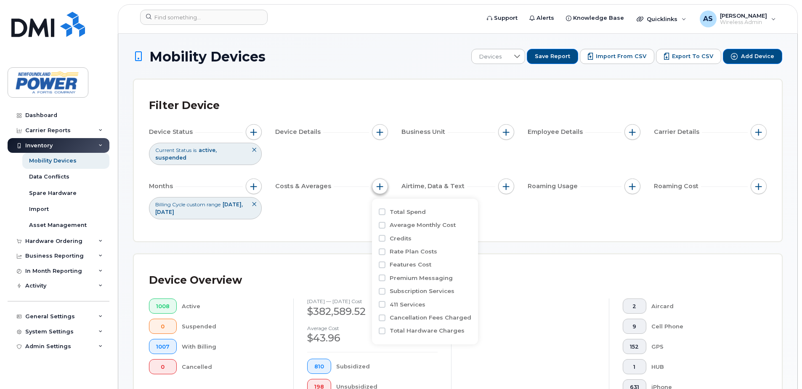
click at [384, 188] on button "button" at bounding box center [380, 186] width 16 height 16
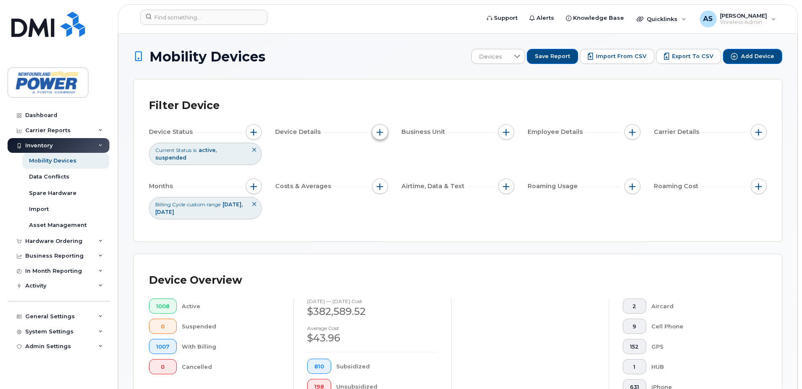
click at [382, 129] on span "button" at bounding box center [380, 132] width 7 height 7
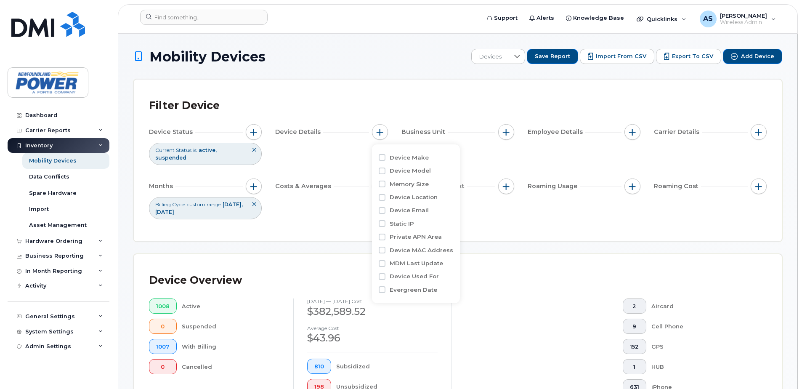
click at [513, 126] on div "Business Unit" at bounding box center [457, 132] width 113 height 16
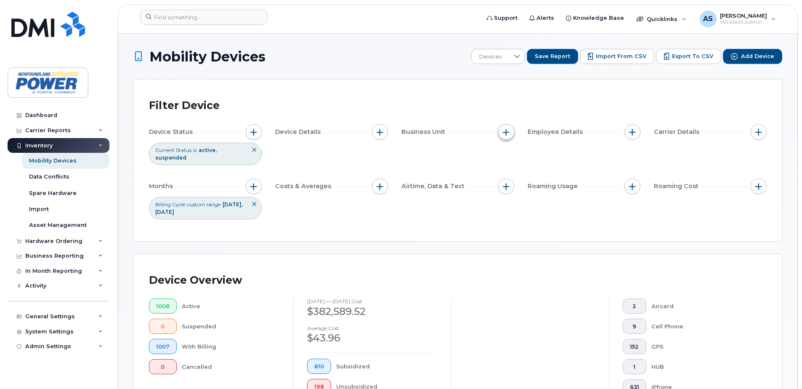
click at [509, 130] on span "button" at bounding box center [506, 132] width 7 height 7
drag, startPoint x: 644, startPoint y: 131, endPoint x: 628, endPoint y: 131, distance: 16.4
click at [644, 131] on div "Device Status Current Status is active suspended Device Details Business Unit E…" at bounding box center [458, 171] width 618 height 95
click at [628, 131] on button "button" at bounding box center [632, 132] width 16 height 16
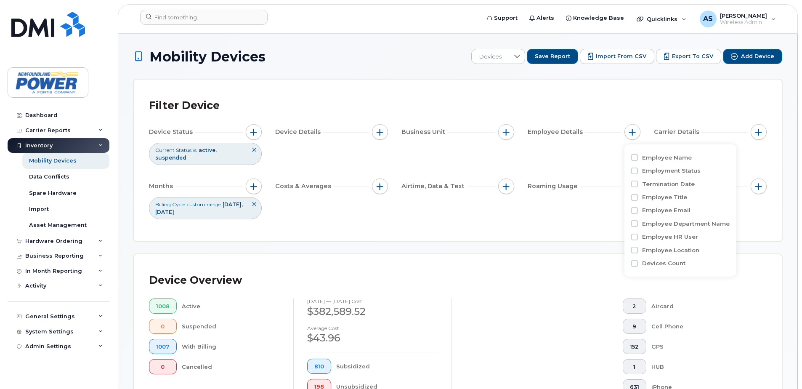
click at [673, 109] on div "Filter Device" at bounding box center [458, 106] width 618 height 22
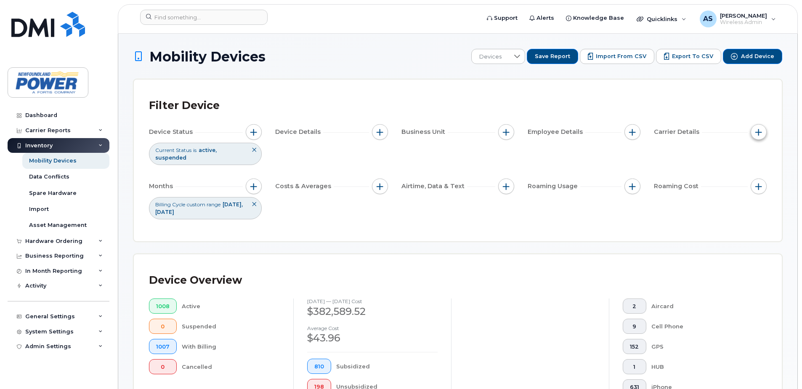
click at [764, 130] on button "button" at bounding box center [759, 132] width 16 height 16
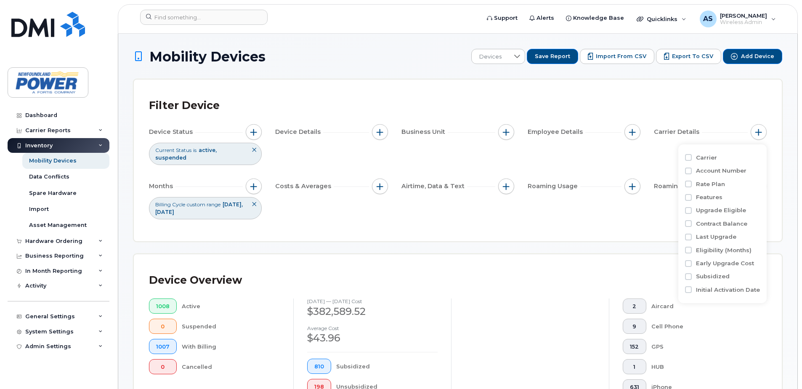
click at [665, 95] on div "Filter Device" at bounding box center [458, 106] width 618 height 22
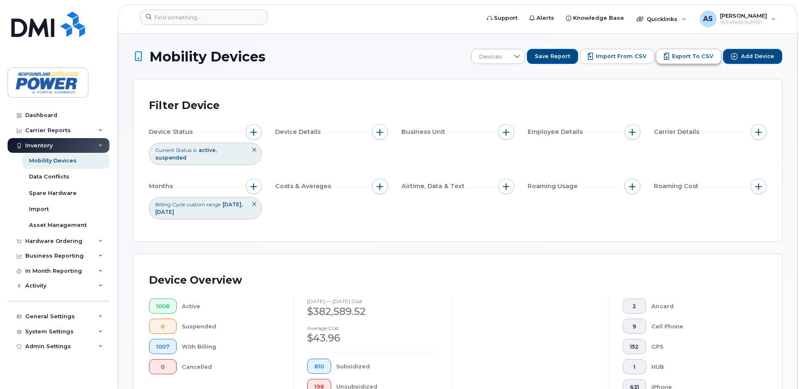
click at [692, 58] on span "Export to CSV" at bounding box center [692, 57] width 41 height 8
click at [256, 186] on span "button" at bounding box center [253, 186] width 7 height 7
click at [333, 232] on div at bounding box center [326, 227] width 16 height 14
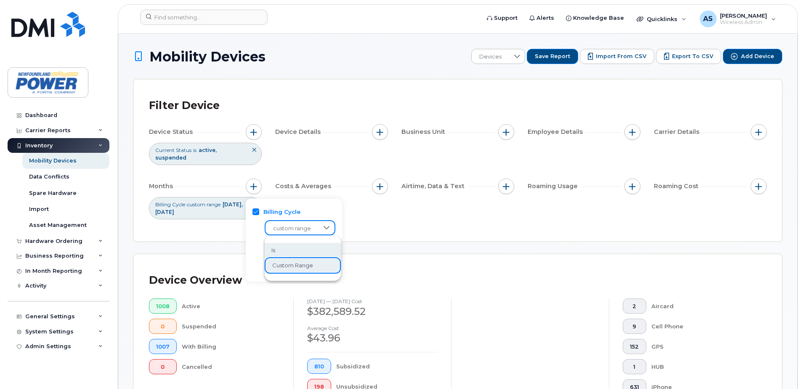
click at [318, 247] on li "is" at bounding box center [303, 250] width 76 height 15
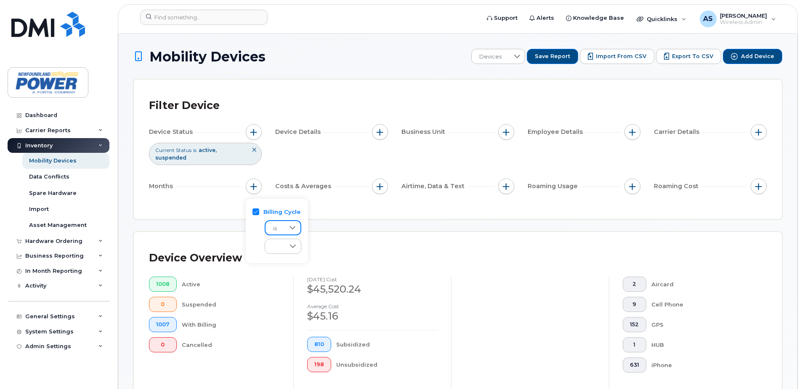
click at [299, 227] on div at bounding box center [292, 227] width 16 height 13
drag, startPoint x: 288, startPoint y: 267, endPoint x: 292, endPoint y: 262, distance: 7.2
click at [288, 266] on span "custom range" at bounding box center [291, 266] width 41 height 8
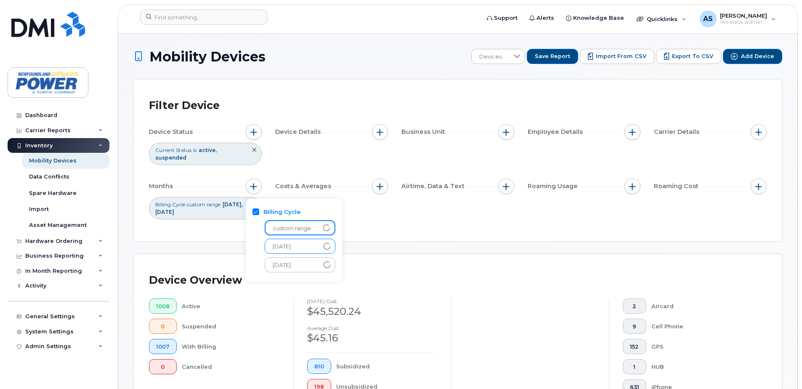
click at [312, 243] on span "[DATE]" at bounding box center [292, 246] width 54 height 15
click at [412, 228] on div "Filter Device Device Status Current Status is active suspended Device Details B…" at bounding box center [458, 161] width 648 height 162
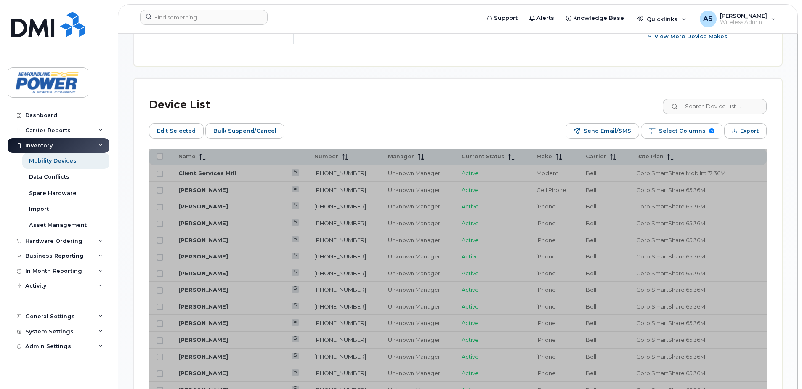
scroll to position [252, 0]
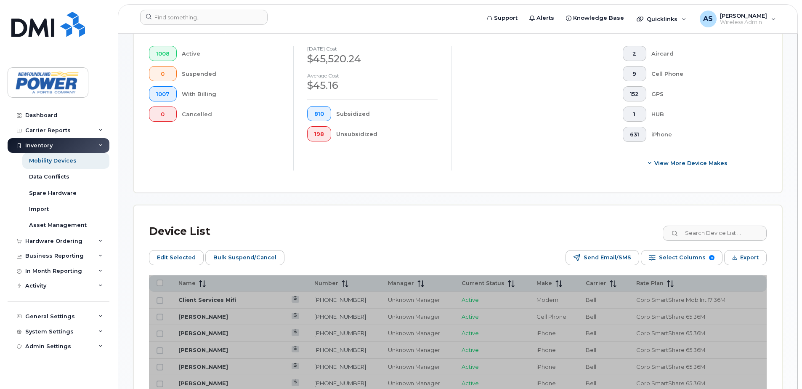
click at [383, 193] on div "Device Overview 1008 Active 0 Suspended 1007 With Billing 0 Cancelled September…" at bounding box center [457, 97] width 649 height 192
click at [383, 228] on div "Device List" at bounding box center [458, 231] width 618 height 22
click at [710, 222] on div "Device List" at bounding box center [458, 231] width 618 height 22
click at [710, 228] on input at bounding box center [714, 233] width 105 height 15
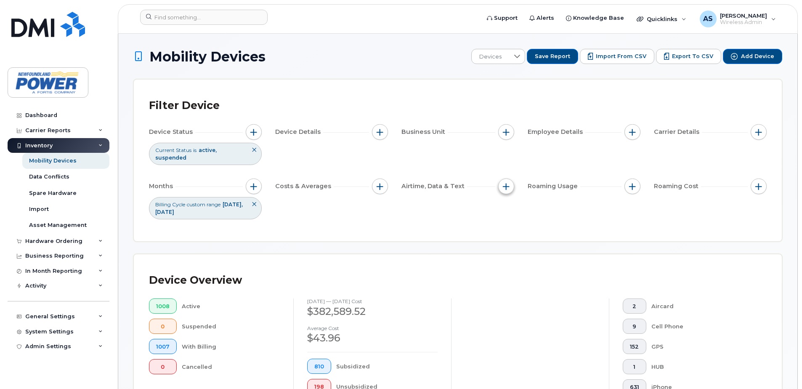
click at [508, 185] on span "button" at bounding box center [506, 186] width 7 height 7
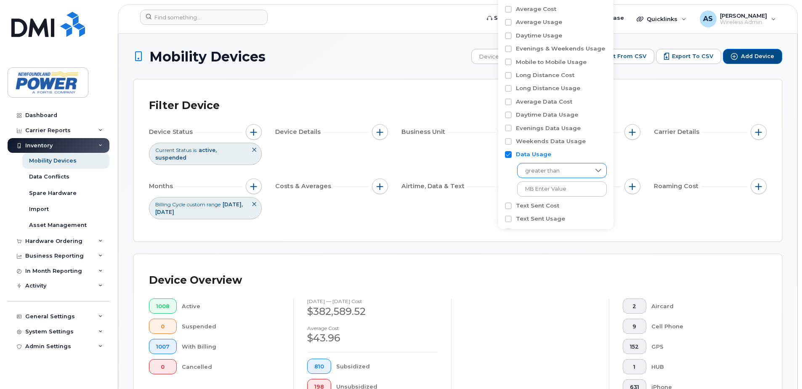
click at [568, 173] on span "greater than" at bounding box center [554, 170] width 73 height 15
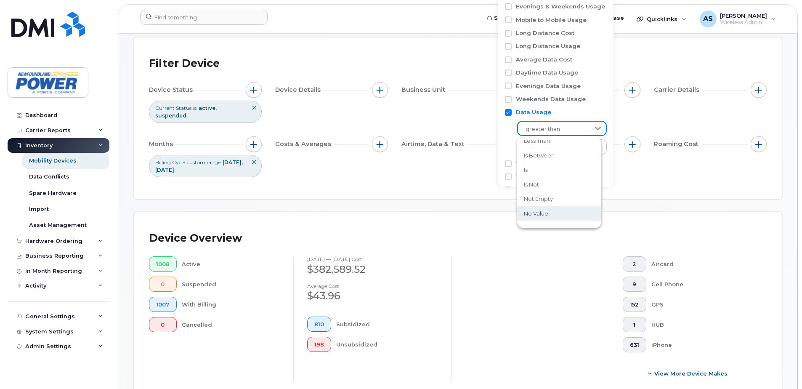
click at [546, 210] on span "no value" at bounding box center [536, 214] width 24 height 8
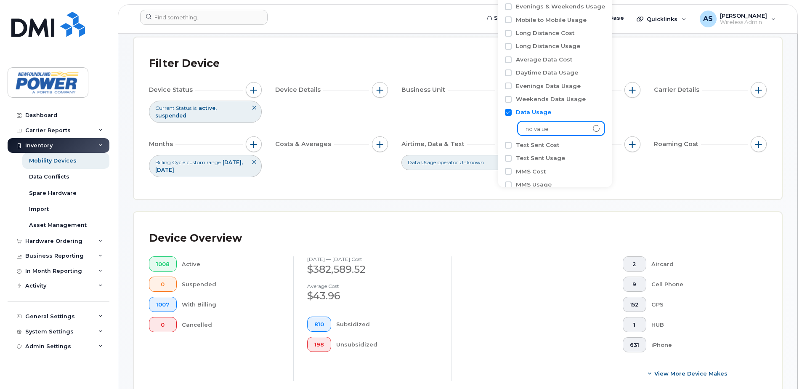
click at [654, 184] on div "Filter Device Device Status Current Status is active suspended Device Details B…" at bounding box center [458, 118] width 648 height 162
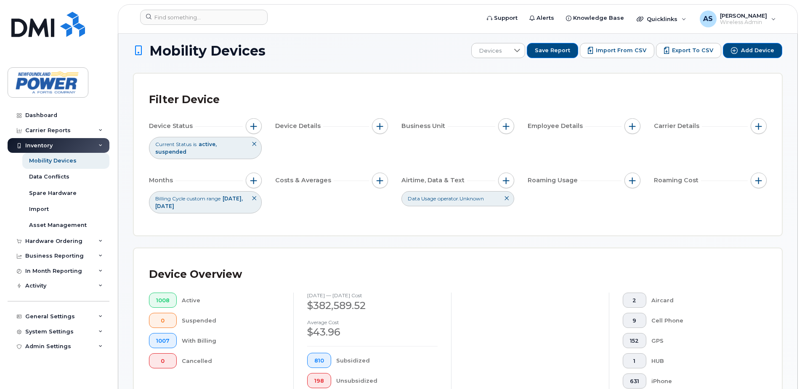
scroll to position [0, 0]
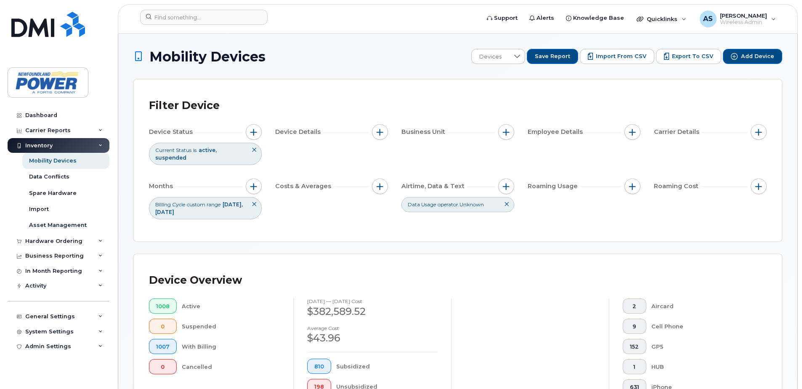
click at [571, 227] on div "Filter Device Device Status Current Status is active suspended Device Details B…" at bounding box center [458, 161] width 648 height 162
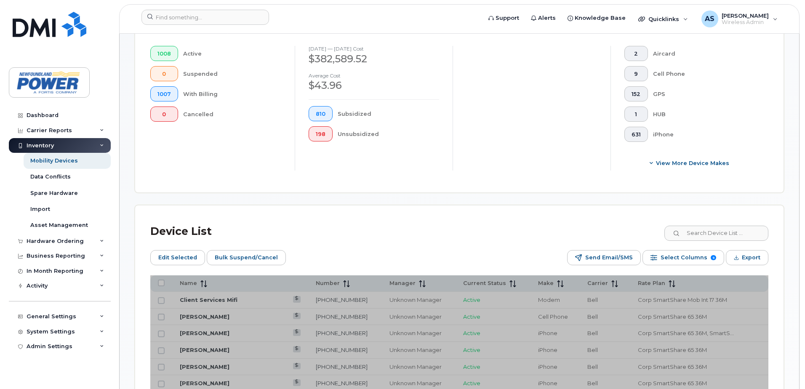
scroll to position [337, 0]
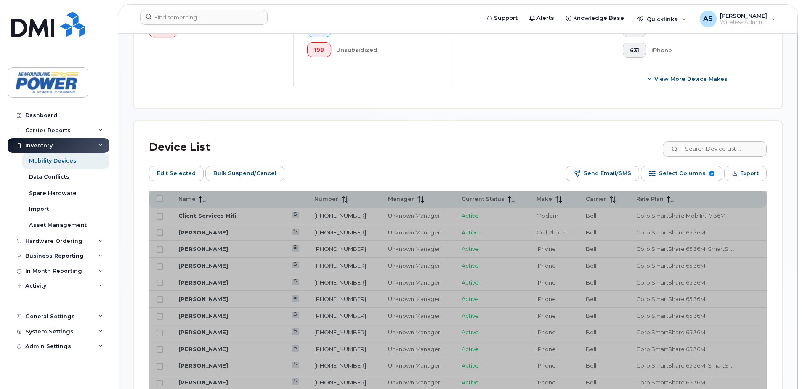
click at [498, 170] on div "Edit Selected Bulk Suspend/Cancel Send Email/SMS Select Columns 9 Filter Refres…" at bounding box center [458, 173] width 618 height 15
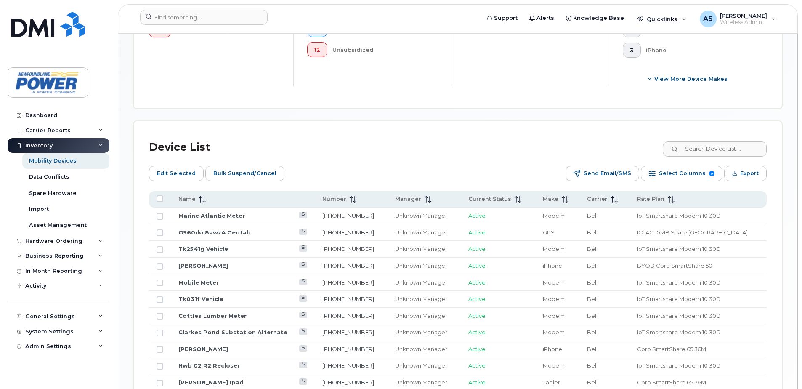
click at [372, 154] on div "Device List" at bounding box center [458, 147] width 618 height 22
click at [699, 176] on span "Select Columns" at bounding box center [682, 173] width 47 height 13
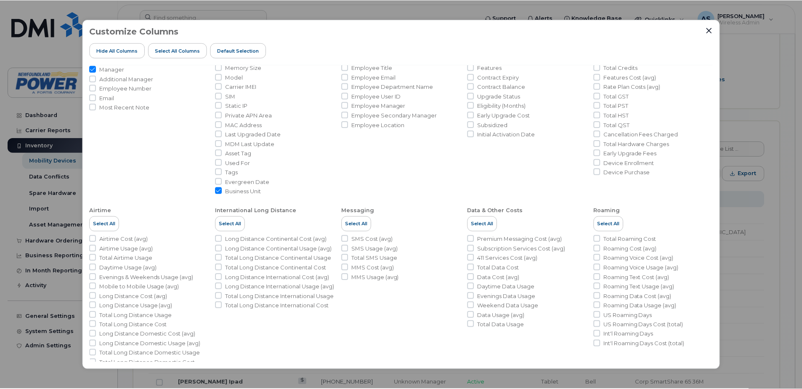
scroll to position [80, 0]
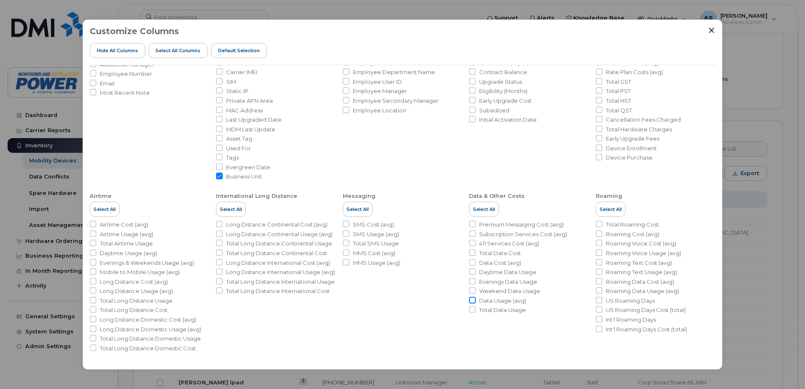
click at [469, 300] on input "Data Usage (avg)" at bounding box center [472, 300] width 7 height 7
checkbox input "true"
click at [712, 32] on icon "Close" at bounding box center [711, 30] width 5 height 5
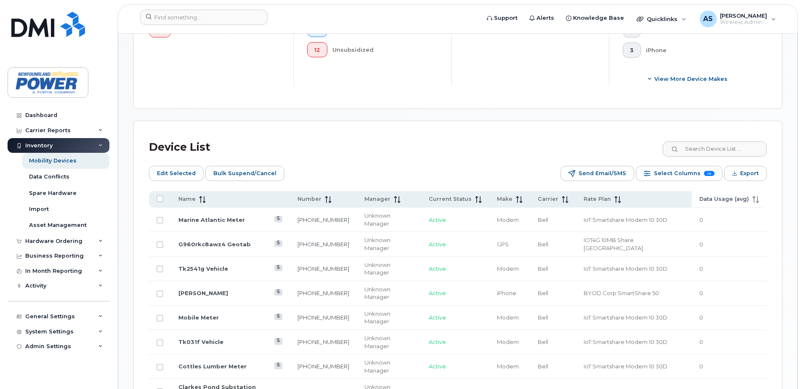
click at [731, 199] on span "Data Usage (avg)" at bounding box center [724, 199] width 50 height 8
click at [724, 151] on input at bounding box center [714, 148] width 105 height 15
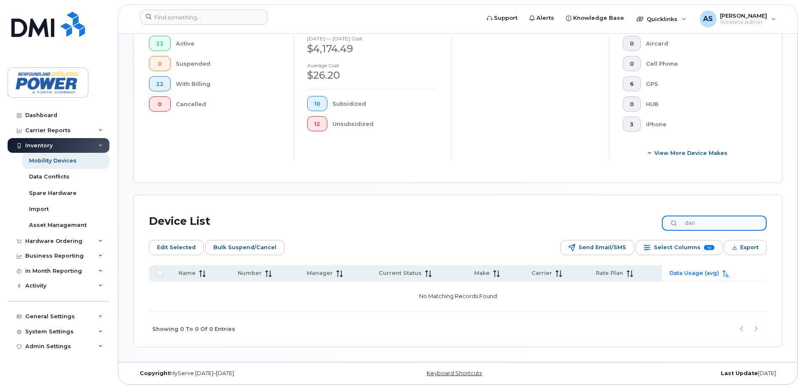
click at [712, 224] on input "dan" at bounding box center [714, 222] width 105 height 15
type input "d"
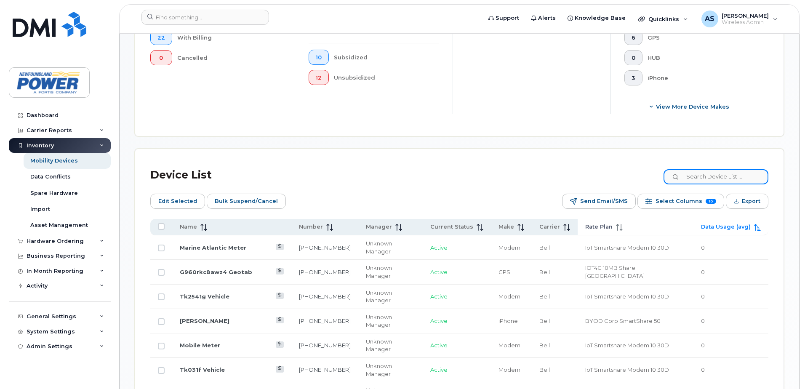
scroll to position [295, 0]
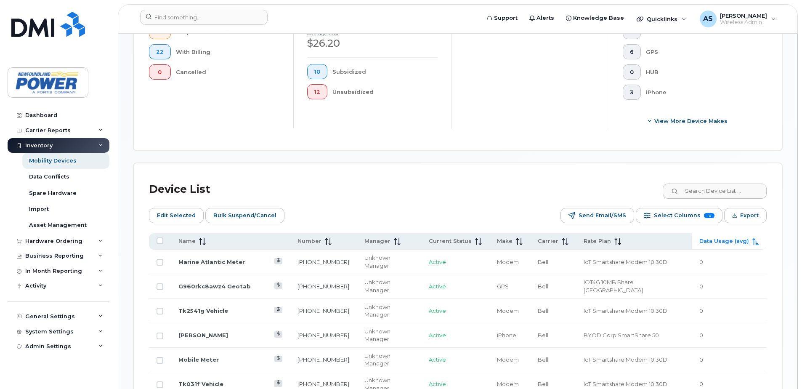
click at [719, 241] on span "Data Usage (avg)" at bounding box center [724, 241] width 50 height 8
click at [711, 218] on span "10" at bounding box center [709, 215] width 11 height 5
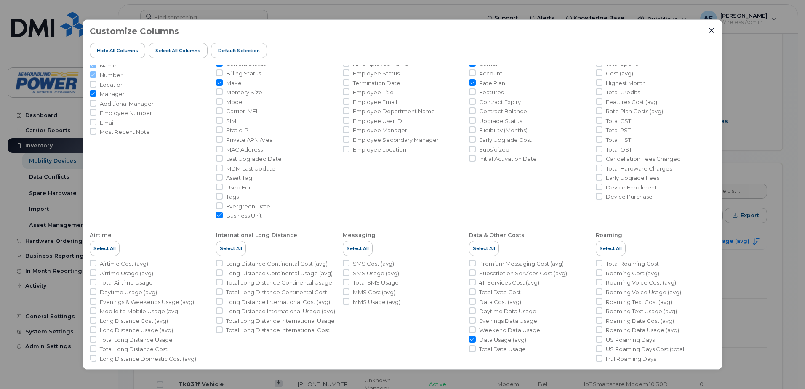
scroll to position [80, 0]
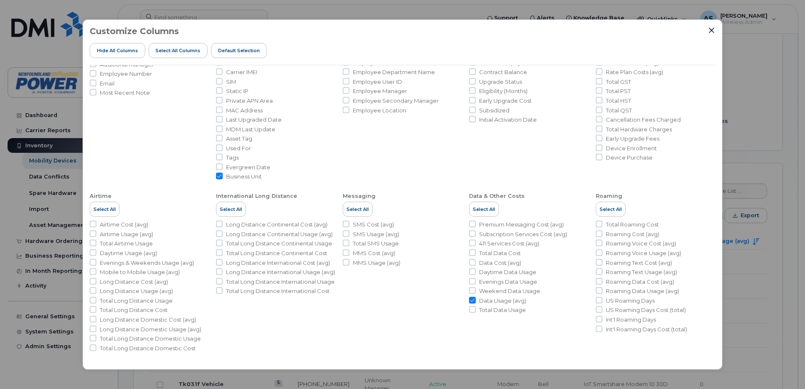
click at [473, 301] on input "Data Usage (avg)" at bounding box center [472, 300] width 7 height 7
checkbox input "false"
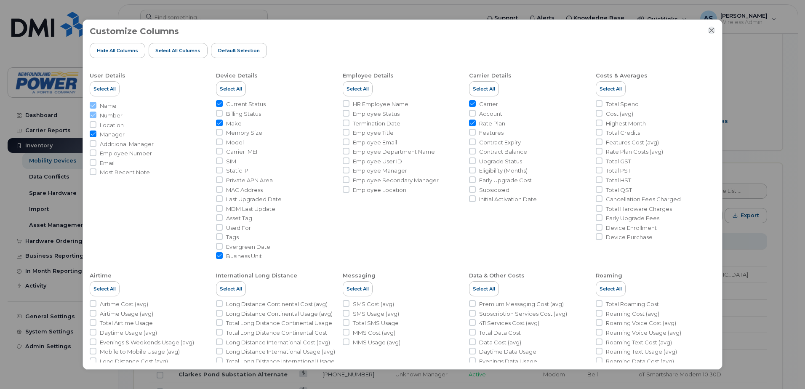
click at [712, 32] on icon "Close" at bounding box center [711, 30] width 7 height 7
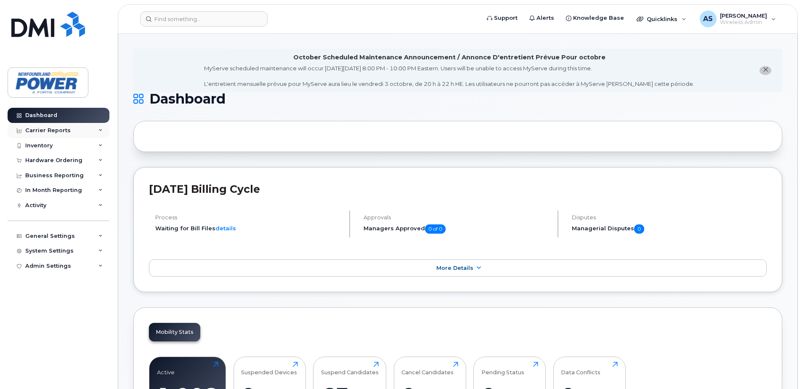
click at [60, 130] on div "Carrier Reports" at bounding box center [47, 130] width 45 height 7
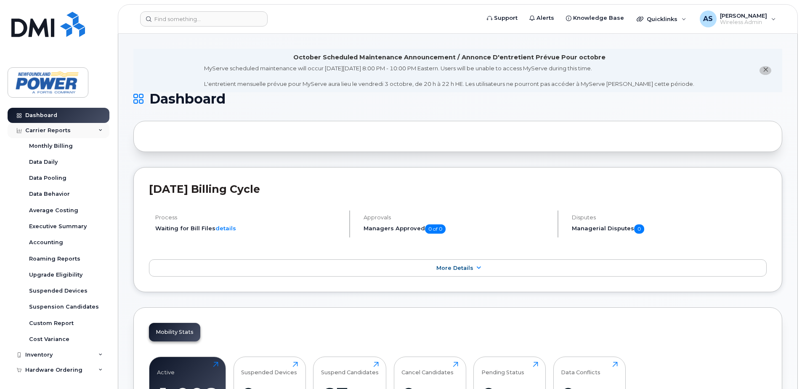
click at [60, 132] on div "Carrier Reports" at bounding box center [47, 130] width 45 height 7
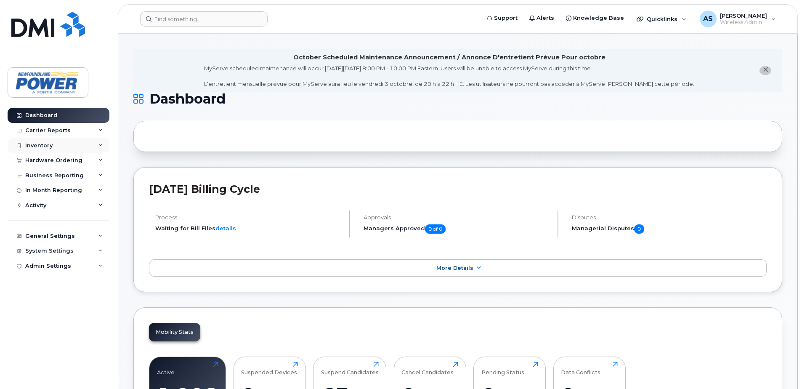
click at [57, 146] on div "Inventory" at bounding box center [59, 145] width 102 height 15
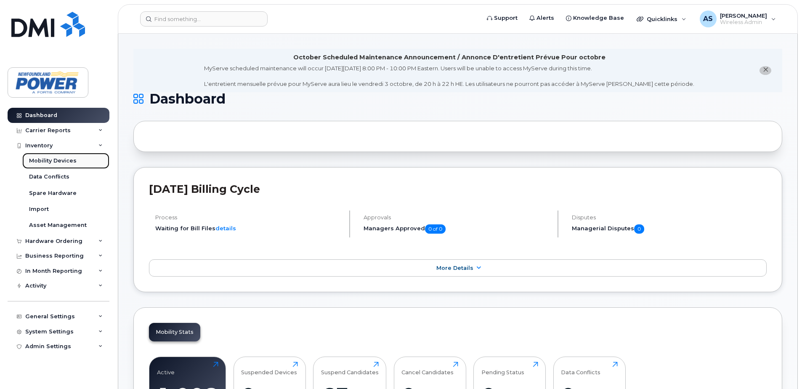
click at [54, 160] on div "Mobility Devices" at bounding box center [53, 161] width 48 height 8
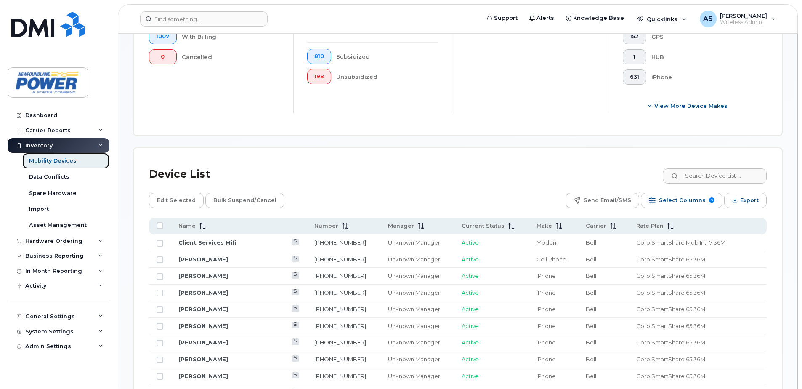
scroll to position [421, 0]
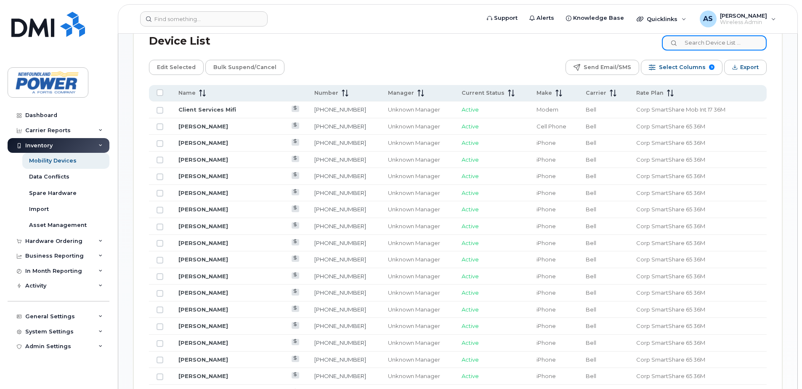
click at [720, 47] on input at bounding box center [714, 42] width 105 height 15
paste input "[PHONE_NUMBER]"
type input "[PHONE_NUMBER]"
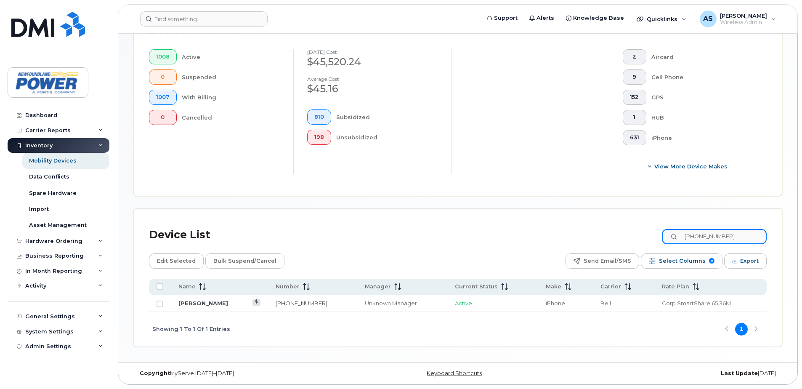
scroll to position [227, 0]
click at [189, 303] on link "[PERSON_NAME]" at bounding box center [203, 303] width 50 height 7
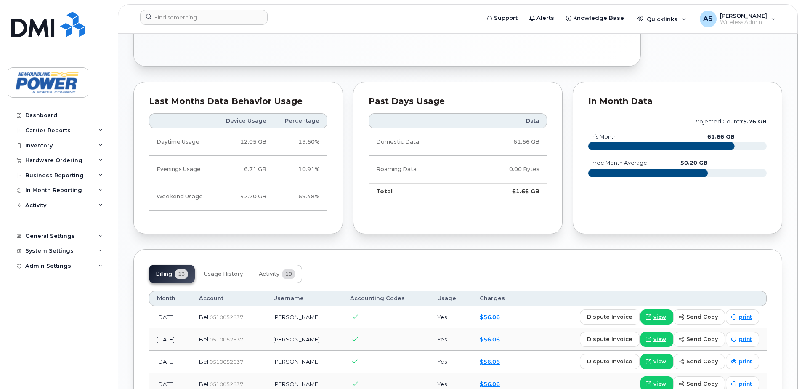
scroll to position [505, 0]
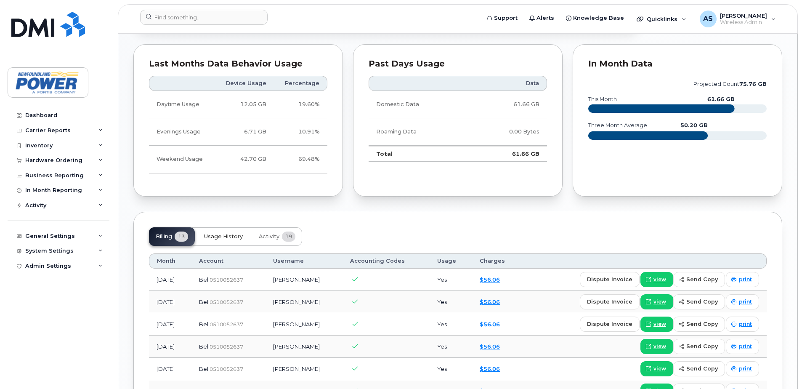
click at [230, 239] on span "Usage History" at bounding box center [223, 236] width 39 height 7
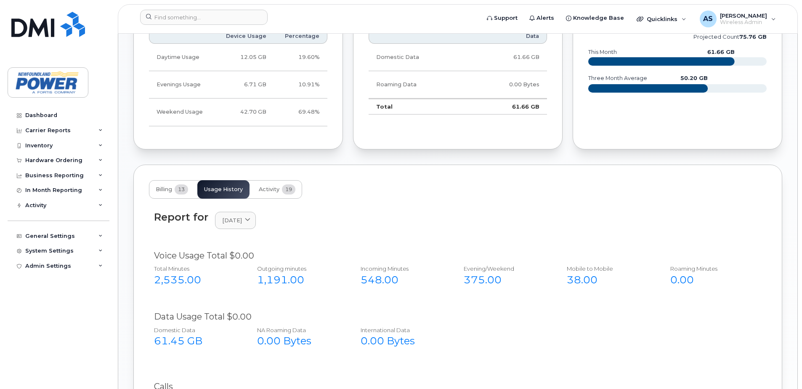
scroll to position [631, 0]
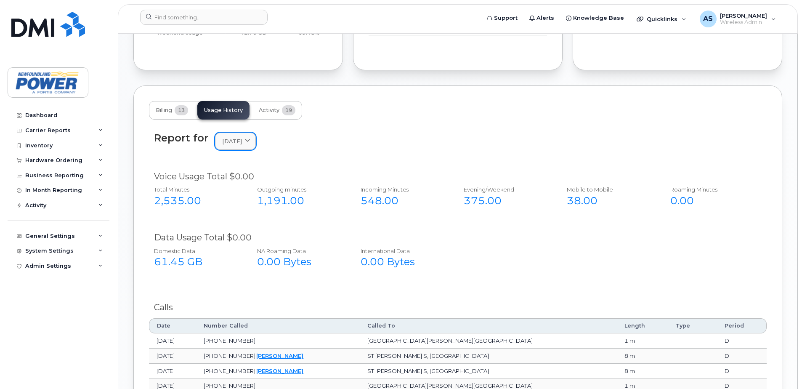
click at [250, 139] on icon at bounding box center [247, 140] width 5 height 5
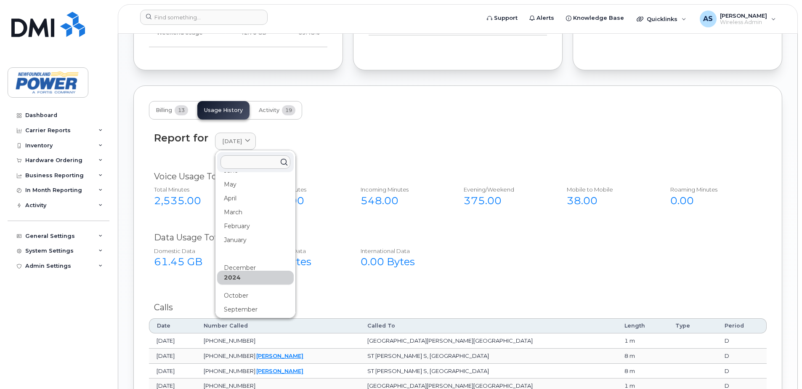
scroll to position [71, 0]
click at [388, 149] on div "Report for [DATE] [DATE] August July June May April March February January [DAT…" at bounding box center [458, 141] width 608 height 18
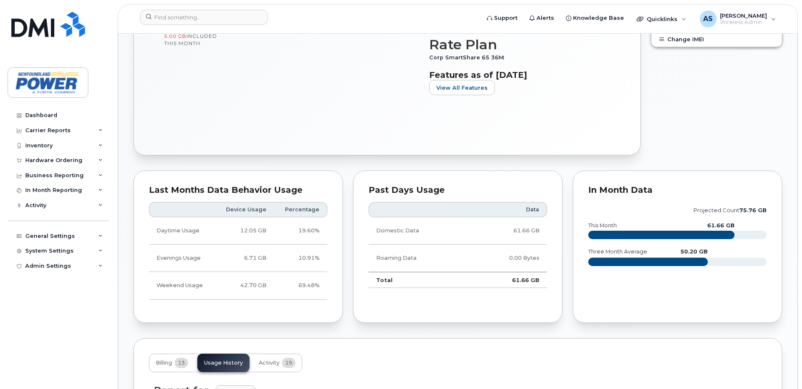
scroll to position [463, 0]
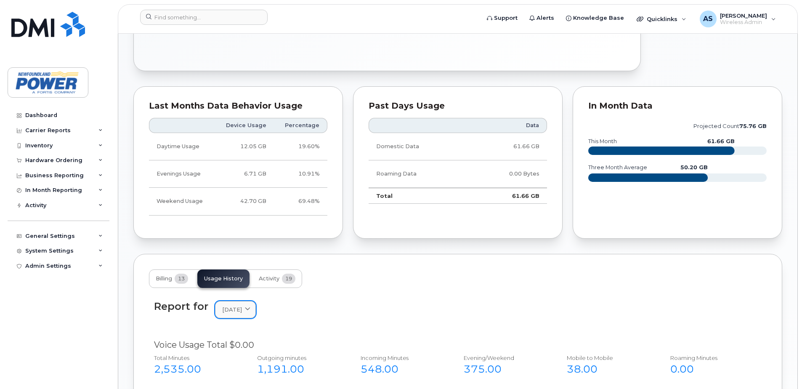
click at [253, 313] on link "[DATE]" at bounding box center [235, 309] width 41 height 17
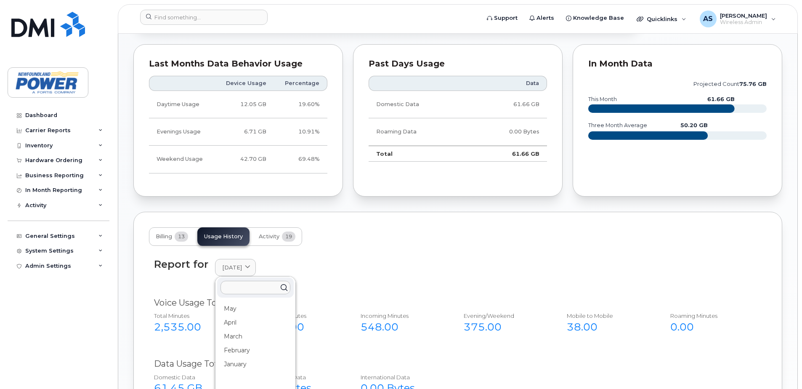
scroll to position [589, 0]
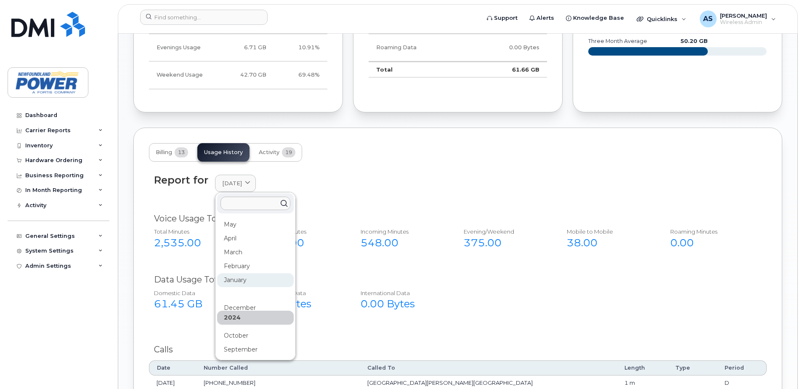
click at [247, 280] on div "January" at bounding box center [255, 280] width 77 height 14
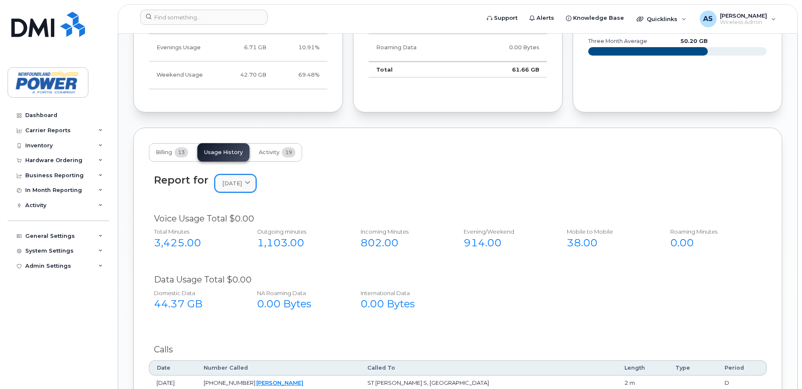
click at [239, 188] on link "[DATE]" at bounding box center [235, 183] width 41 height 17
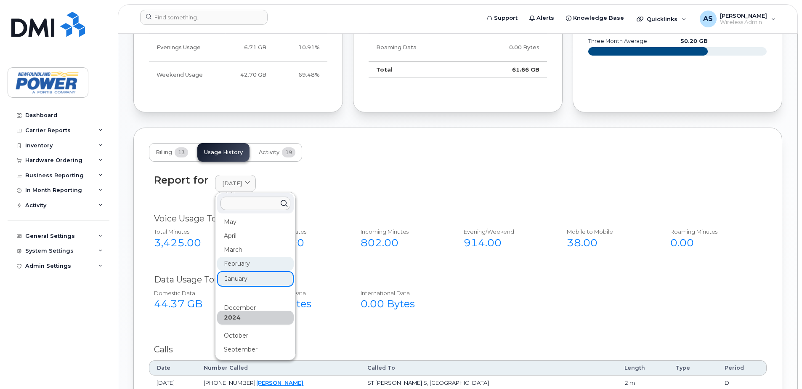
click at [243, 258] on div "February" at bounding box center [255, 264] width 77 height 14
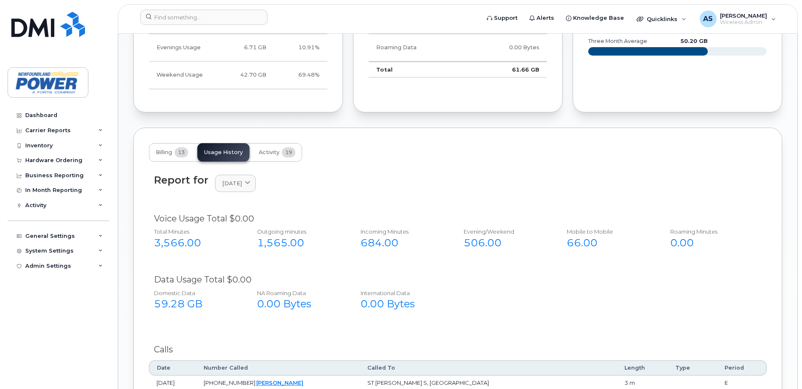
click at [245, 192] on div "Report for [DATE] [DATE] August July June May April March February January [DAT…" at bounding box center [458, 183] width 608 height 18
click at [246, 188] on link "[DATE]" at bounding box center [235, 183] width 41 height 17
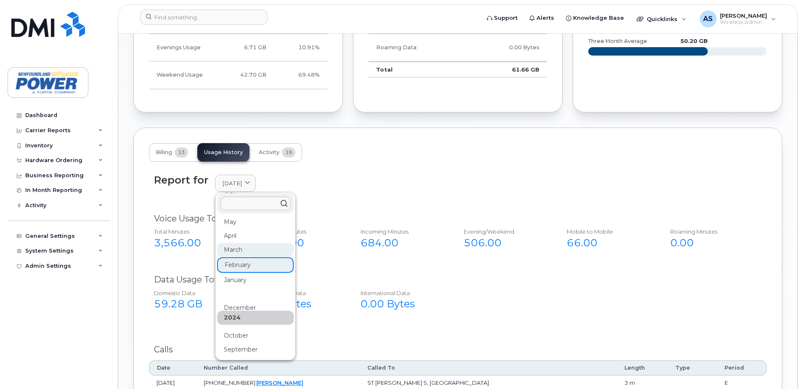
click at [245, 245] on div "March" at bounding box center [255, 250] width 77 height 14
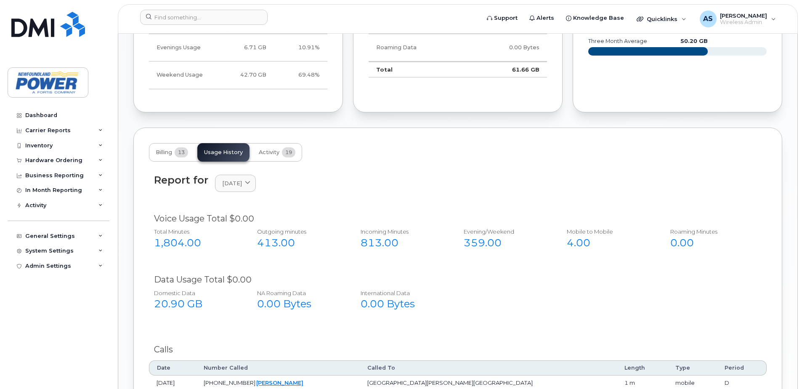
click at [242, 193] on div "Report for [DATE] [DATE] August July June May April March February January [DAT…" at bounding box center [458, 188] width 618 height 38
click at [242, 186] on span "[DATE]" at bounding box center [232, 183] width 20 height 8
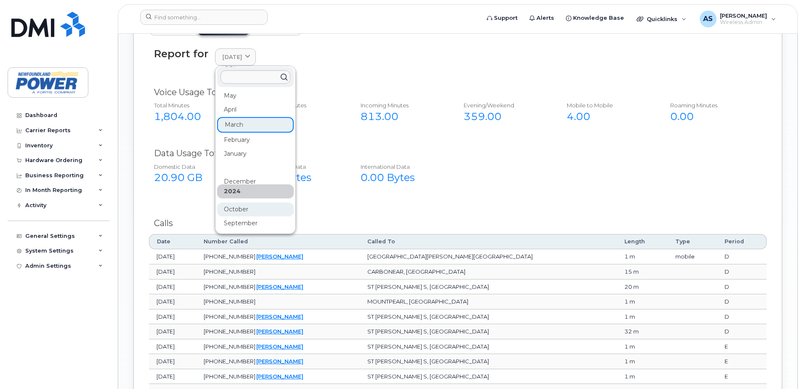
click at [242, 210] on div "October" at bounding box center [255, 209] width 77 height 14
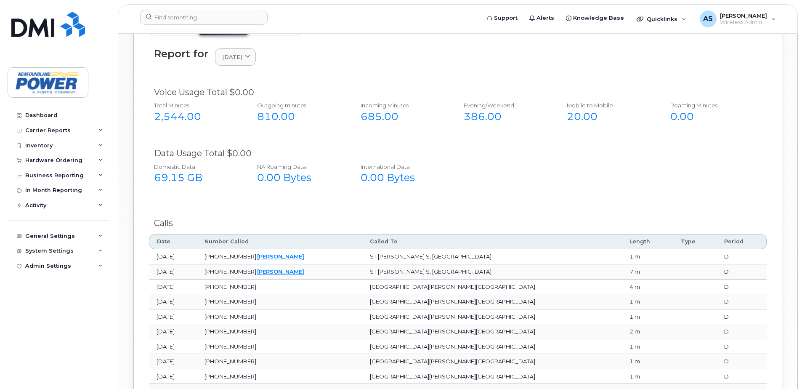
scroll to position [631, 0]
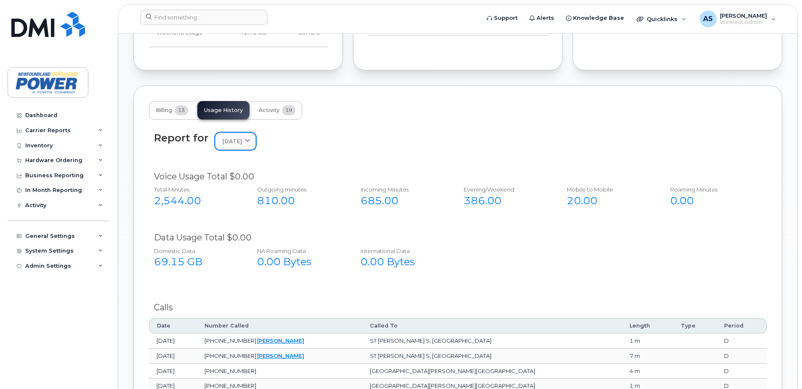
drag, startPoint x: 265, startPoint y: 139, endPoint x: 263, endPoint y: 143, distance: 4.7
click at [250, 139] on icon at bounding box center [247, 140] width 5 height 5
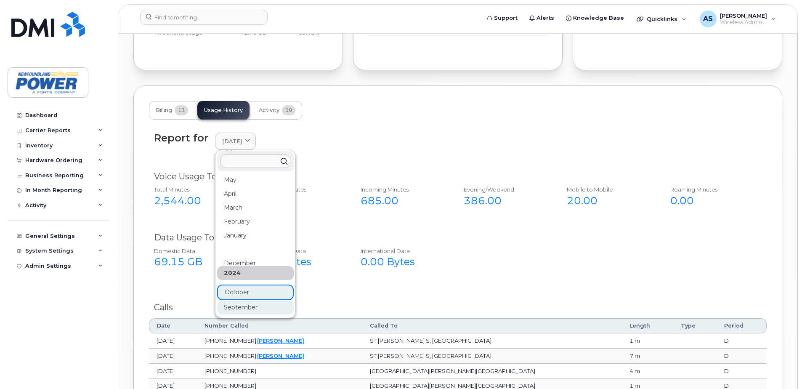
scroll to position [673, 0]
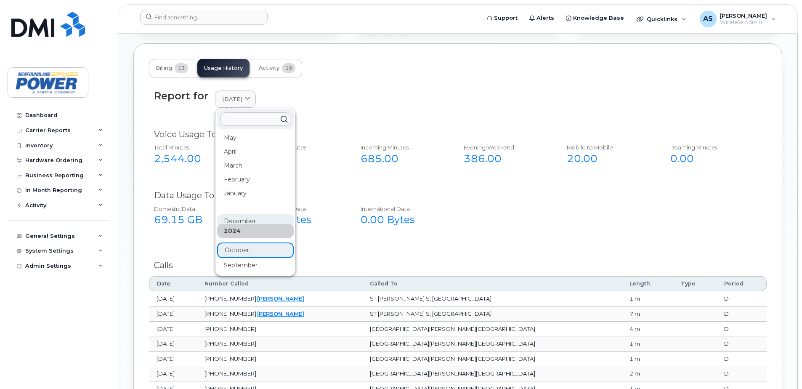
click at [240, 220] on div "December" at bounding box center [255, 221] width 77 height 14
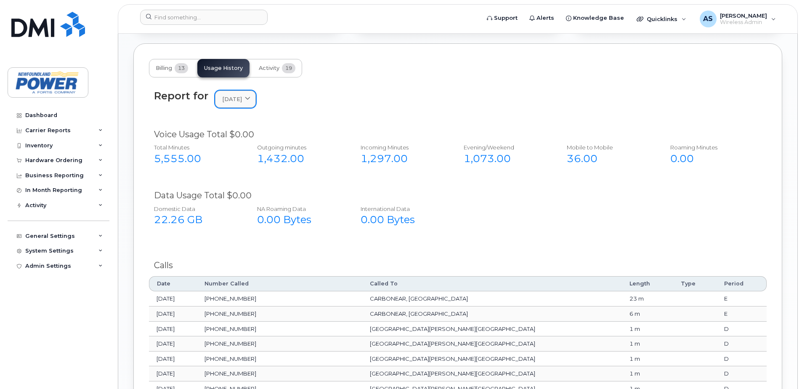
click at [242, 101] on span "[DATE]" at bounding box center [232, 99] width 20 height 8
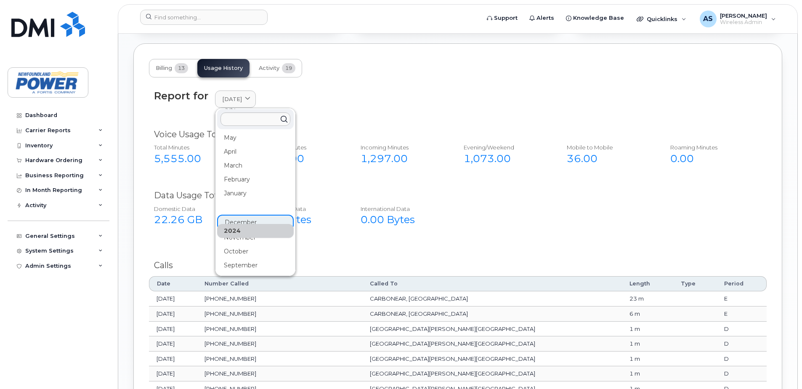
drag, startPoint x: 244, startPoint y: 197, endPoint x: 216, endPoint y: 197, distance: 28.2
click at [243, 197] on div "January" at bounding box center [255, 193] width 77 height 14
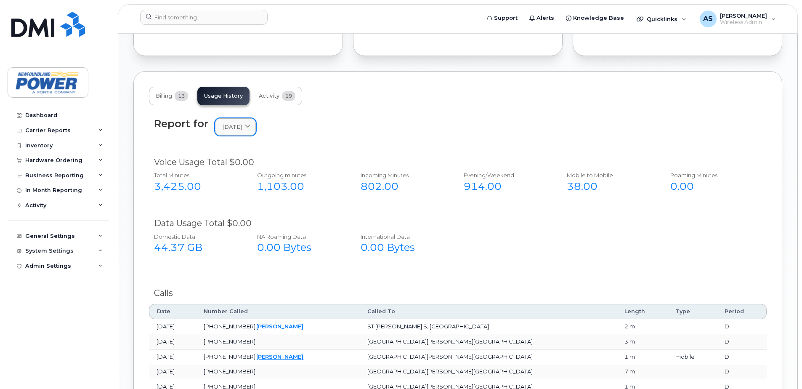
scroll to position [631, 0]
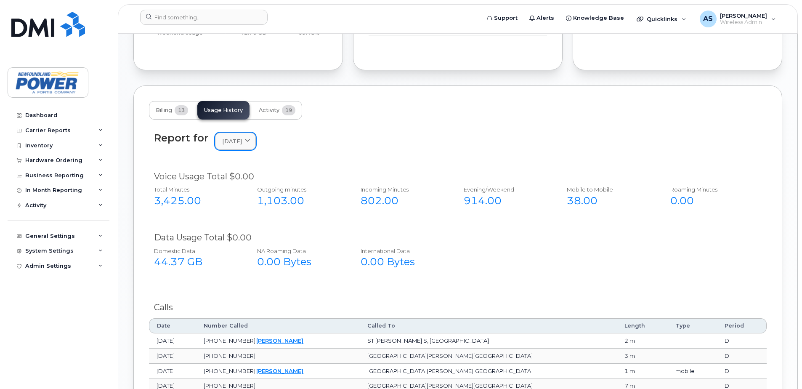
drag, startPoint x: 246, startPoint y: 137, endPoint x: 248, endPoint y: 146, distance: 9.4
click at [242, 137] on span "[DATE]" at bounding box center [232, 141] width 20 height 8
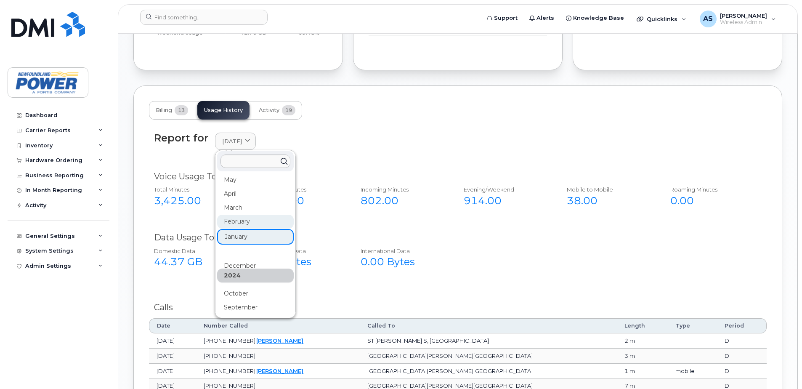
click at [235, 216] on div "February" at bounding box center [255, 222] width 77 height 14
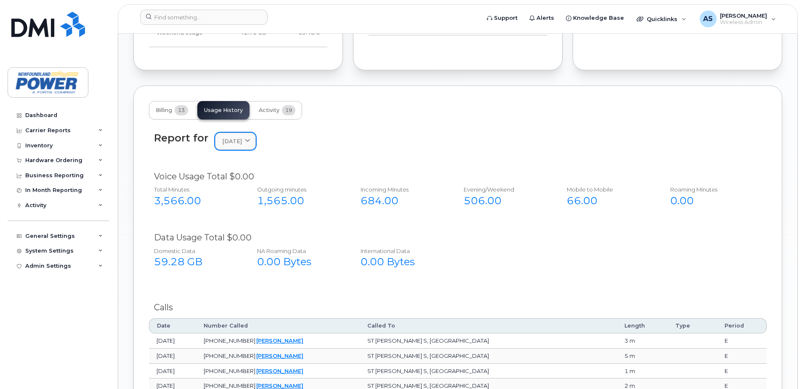
click at [237, 144] on span "[DATE]" at bounding box center [232, 141] width 20 height 8
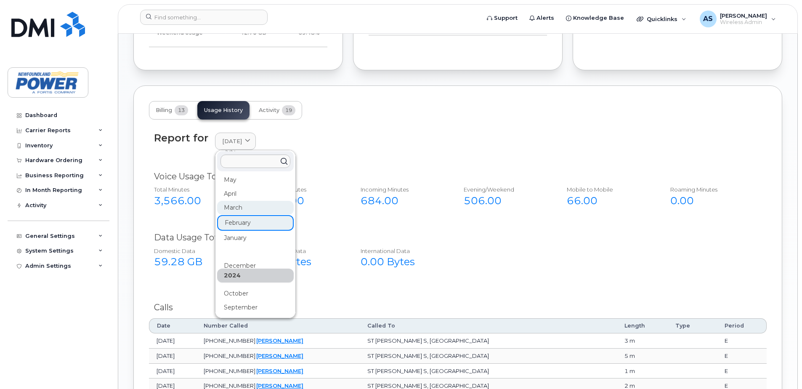
click at [237, 203] on div "March" at bounding box center [255, 208] width 77 height 14
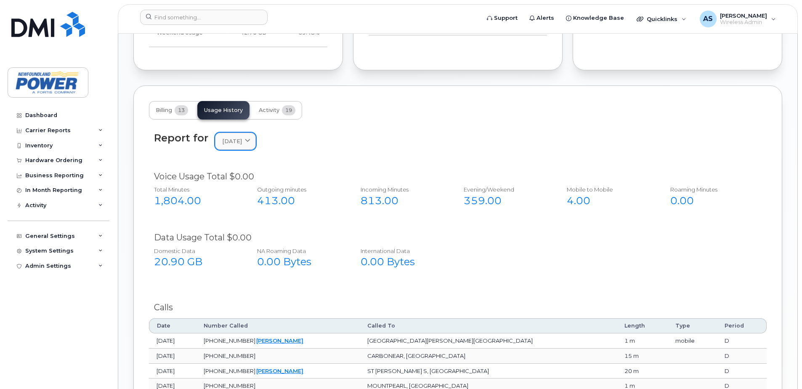
drag, startPoint x: 246, startPoint y: 143, endPoint x: 241, endPoint y: 141, distance: 5.3
click at [242, 143] on span "[DATE]" at bounding box center [232, 141] width 20 height 8
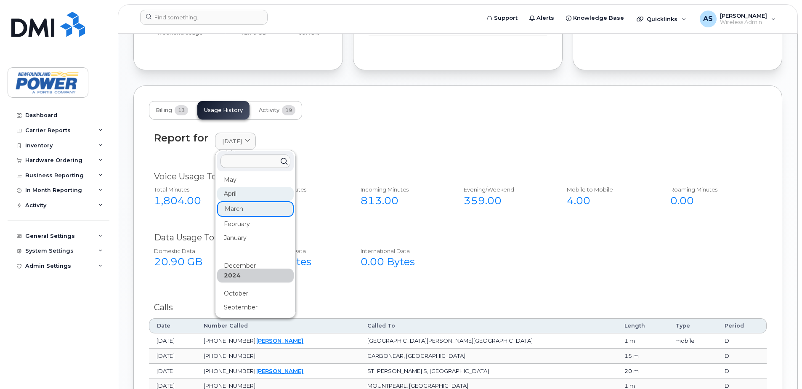
click at [244, 194] on div "April" at bounding box center [255, 194] width 77 height 14
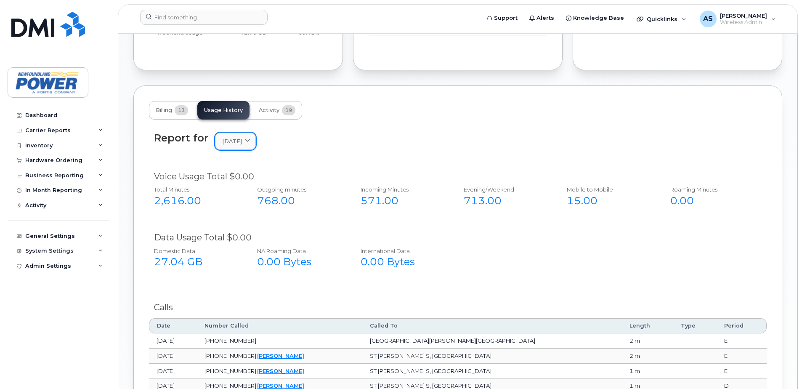
click at [259, 143] on div "Report for [DATE] [DATE] August July June May April March February January [DAT…" at bounding box center [458, 141] width 608 height 18
click at [250, 143] on icon at bounding box center [247, 140] width 5 height 5
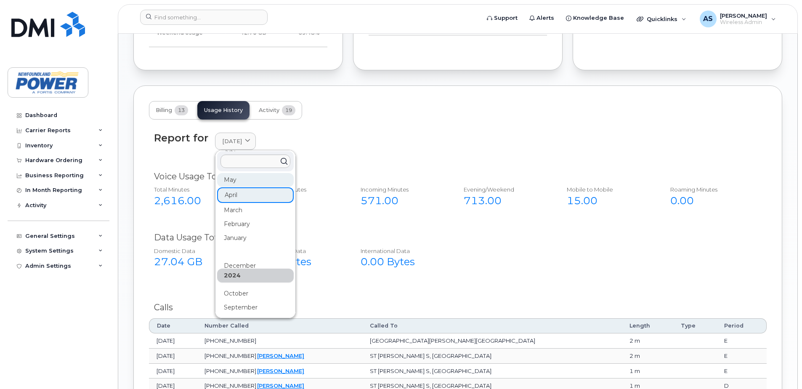
click at [242, 186] on div "May" at bounding box center [255, 180] width 77 height 14
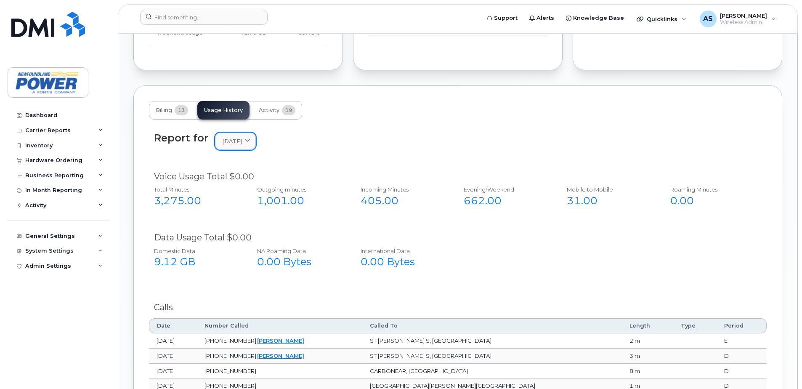
click at [250, 142] on icon at bounding box center [247, 140] width 5 height 5
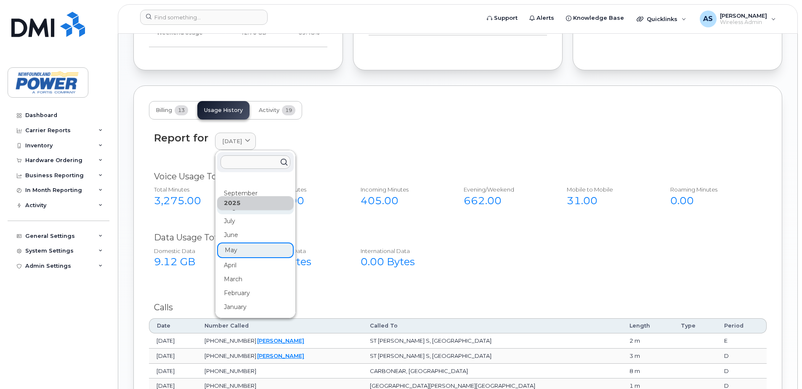
scroll to position [0, 0]
click at [248, 235] on div "June" at bounding box center [255, 238] width 77 height 14
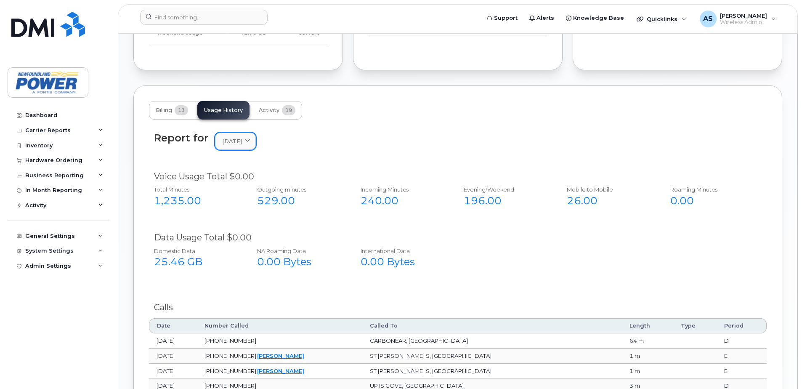
click at [249, 143] on div "[DATE]" at bounding box center [235, 141] width 27 height 8
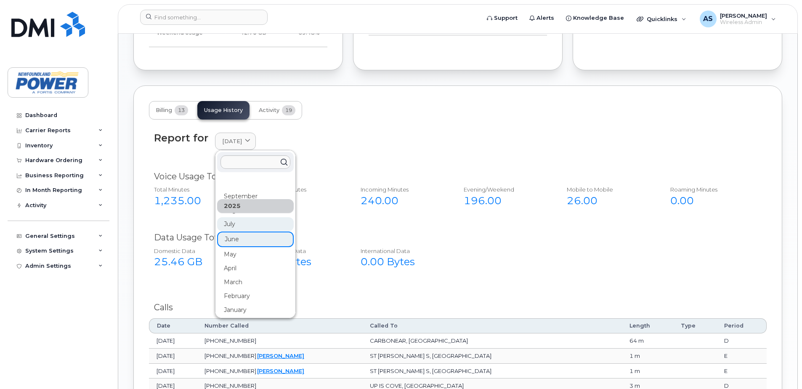
click at [232, 224] on div "July" at bounding box center [255, 224] width 77 height 14
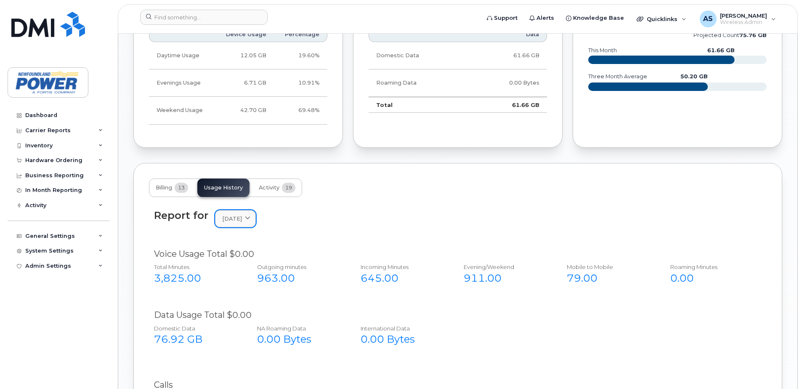
scroll to position [547, 0]
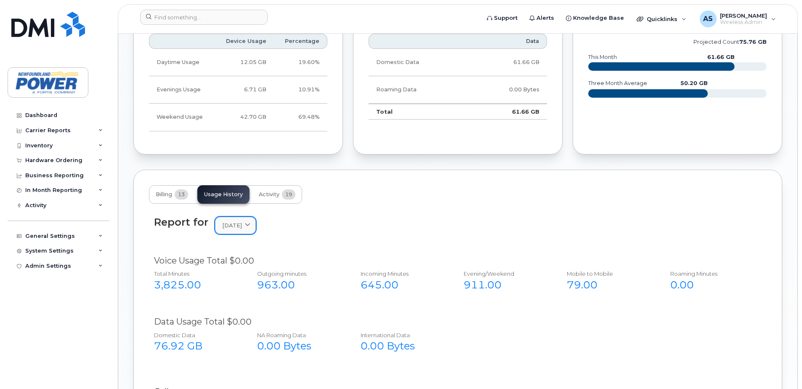
click at [252, 229] on span at bounding box center [248, 225] width 8 height 8
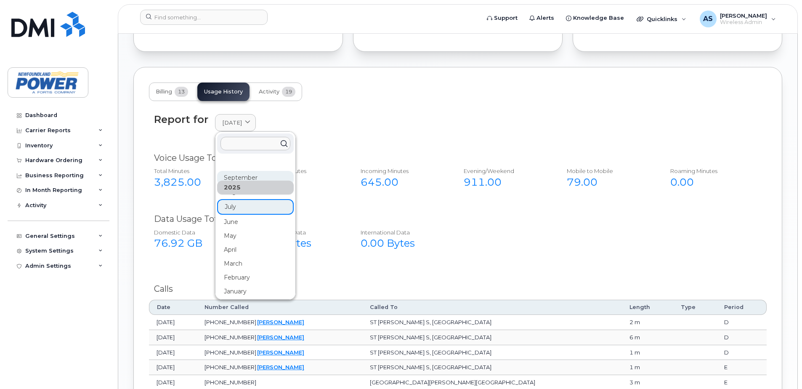
scroll to position [631, 0]
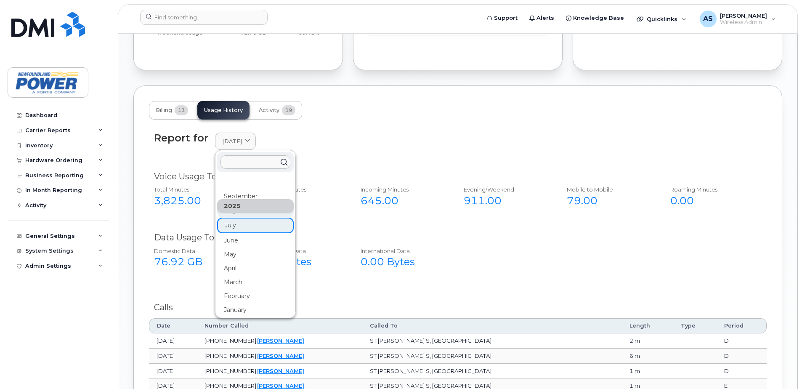
click at [233, 214] on div "August" at bounding box center [255, 210] width 77 height 14
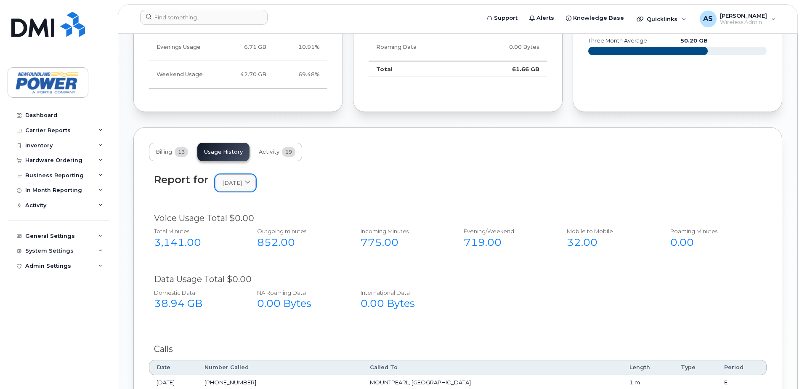
scroll to position [589, 0]
click at [242, 183] on span "[DATE]" at bounding box center [232, 183] width 20 height 8
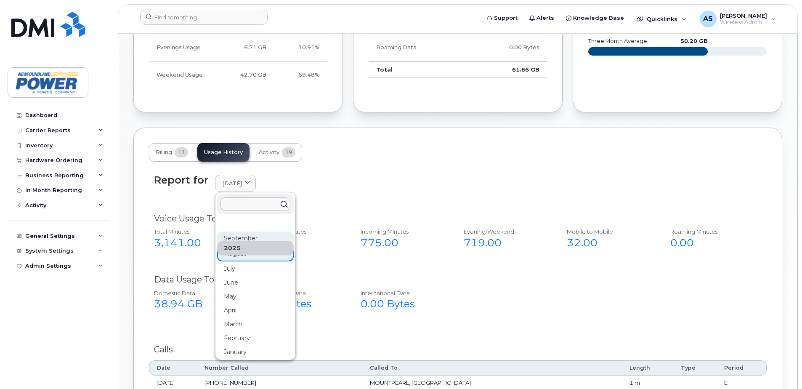
click at [241, 239] on div "September" at bounding box center [255, 238] width 77 height 14
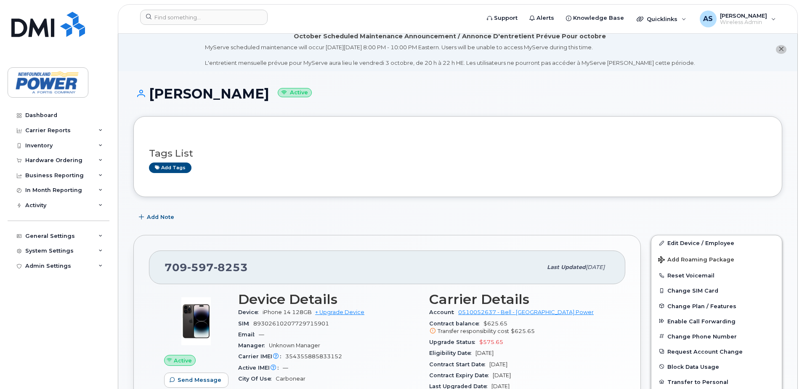
scroll to position [0, 0]
